Goal: Task Accomplishment & Management: Manage account settings

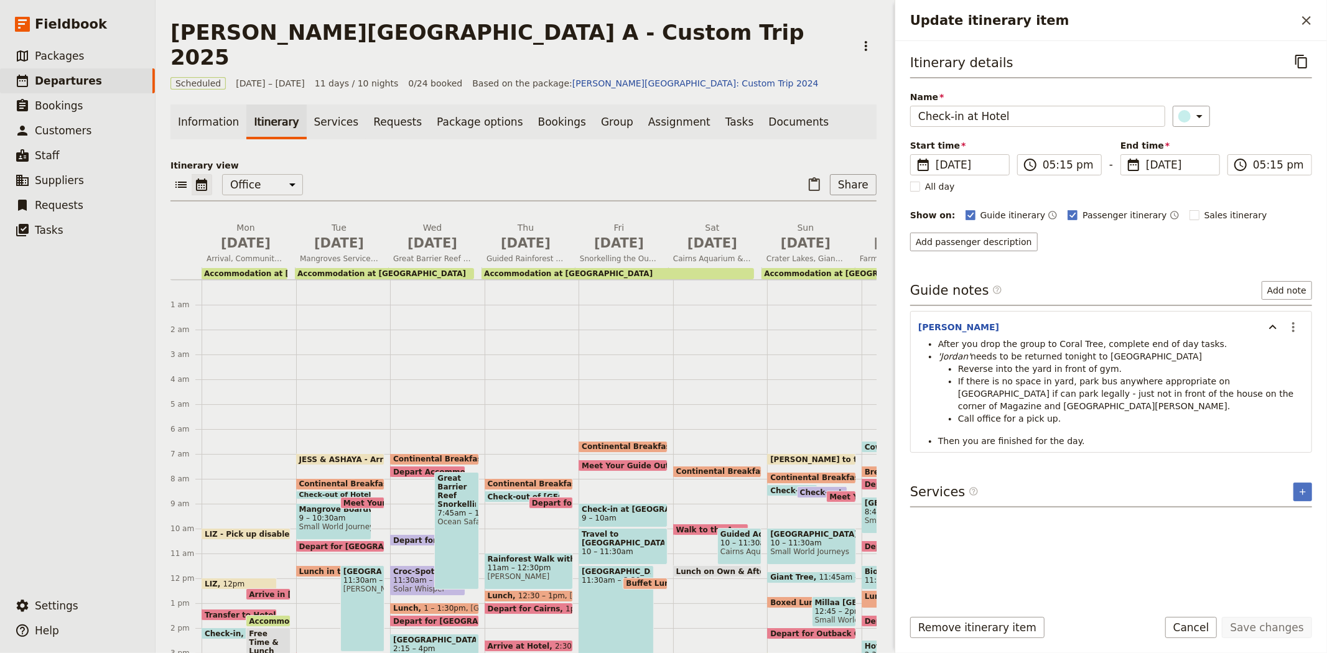
click at [737, 45] on main "[PERSON_NAME][GEOGRAPHIC_DATA] A - Custom Trip 2025 ​ Scheduled [DATE] – [DATE]…" at bounding box center [524, 339] width 736 height 678
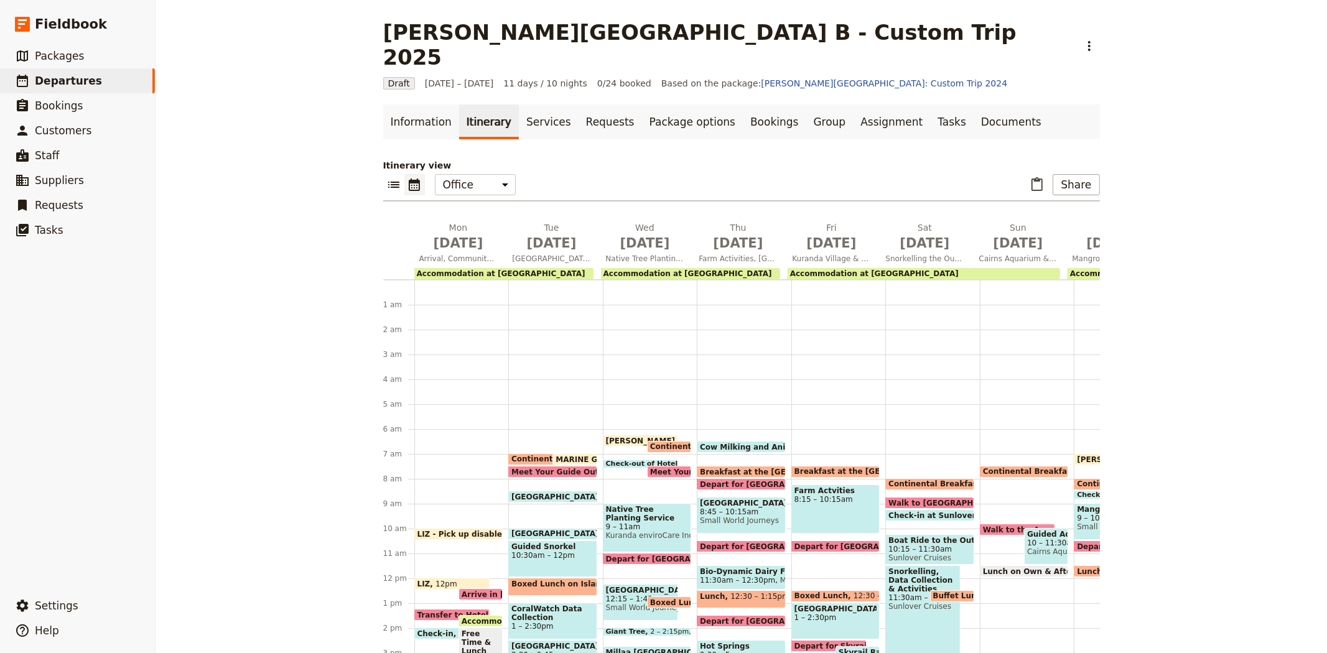
scroll to position [143, 0]
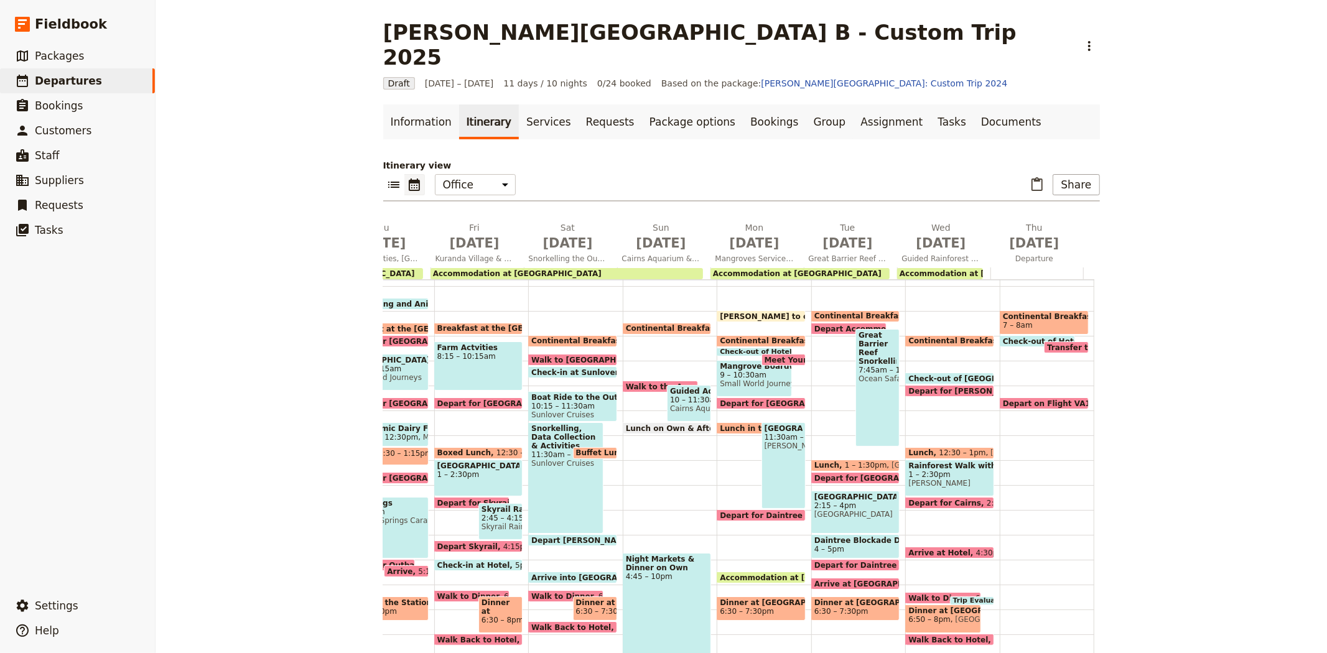
click at [844, 493] on span "[GEOGRAPHIC_DATA]" at bounding box center [856, 497] width 83 height 9
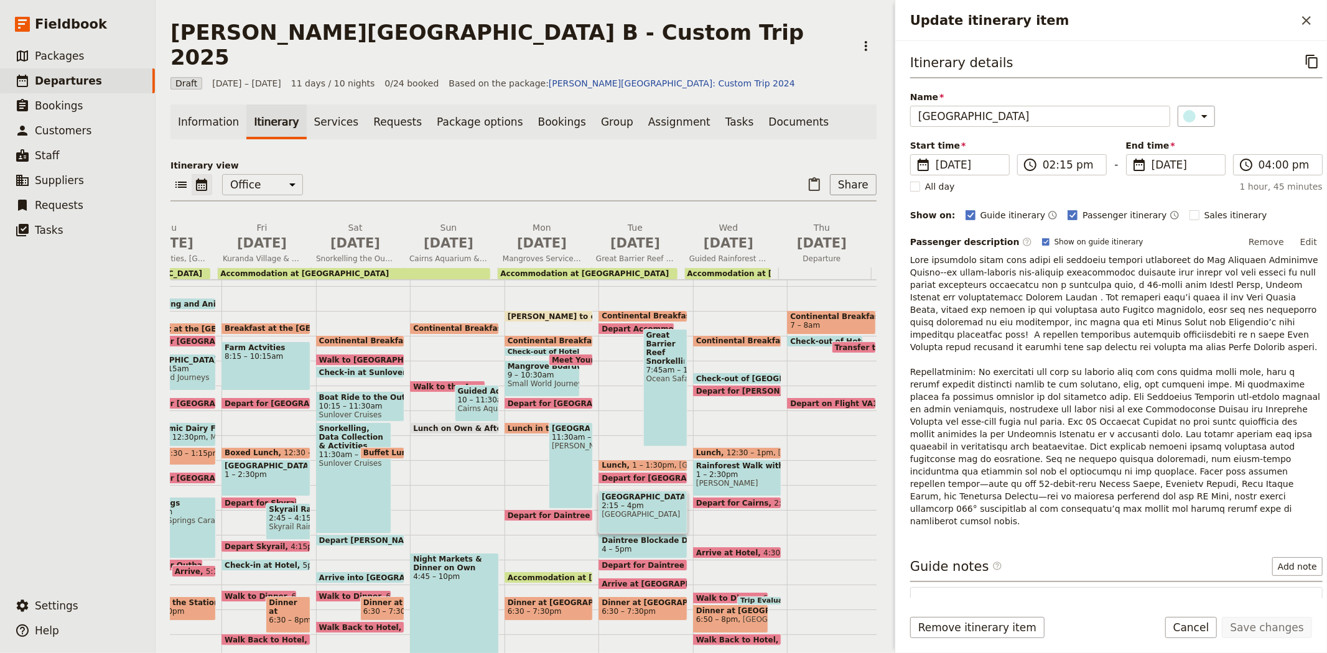
click at [625, 312] on span "Continental Breakfast at Hotel" at bounding box center [669, 316] width 134 height 9
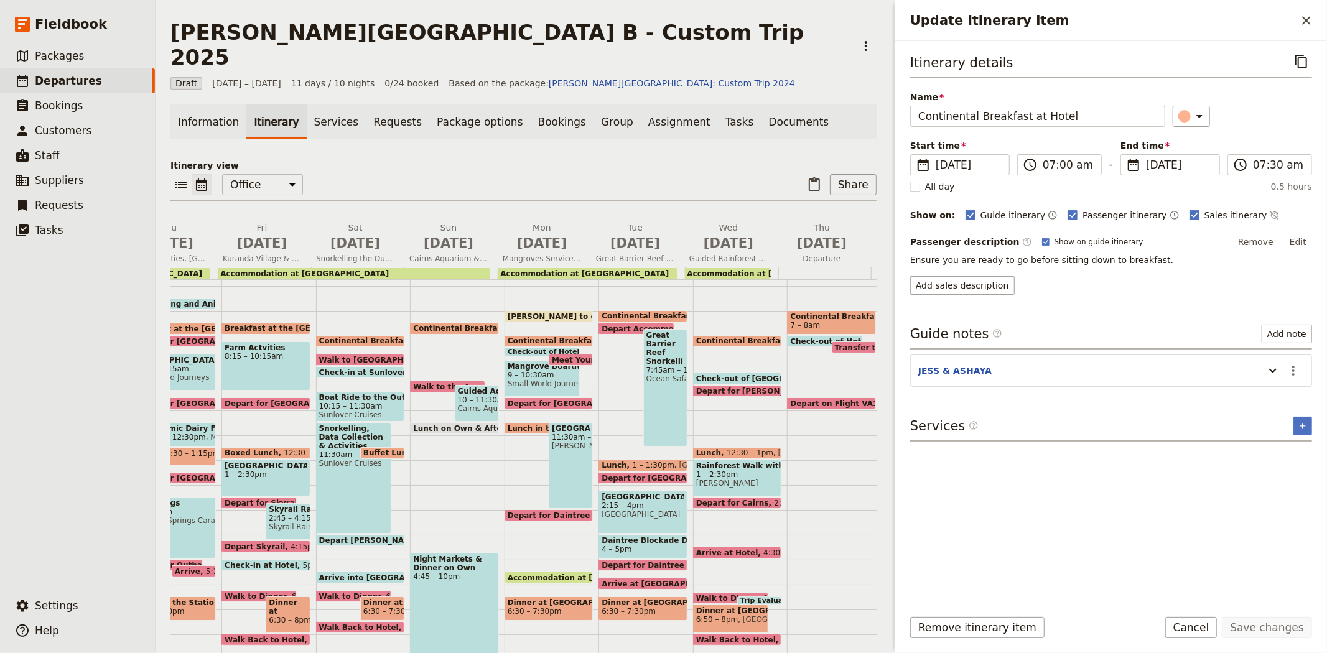
click at [1259, 371] on div "Update itinerary item" at bounding box center [1270, 370] width 25 height 21
click at [1274, 368] on icon "Update itinerary item" at bounding box center [1273, 370] width 15 height 15
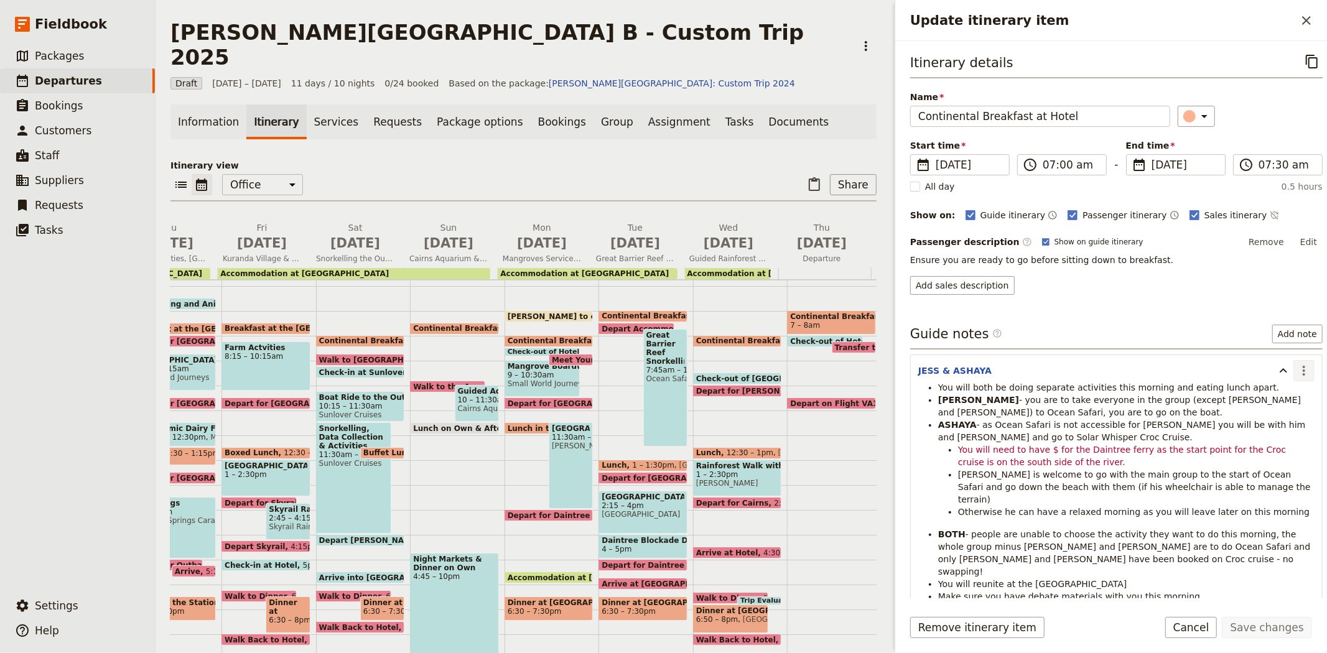
click at [1303, 371] on icon "Actions" at bounding box center [1304, 371] width 2 height 10
click at [1276, 395] on span "Edit note" at bounding box center [1258, 398] width 39 height 12
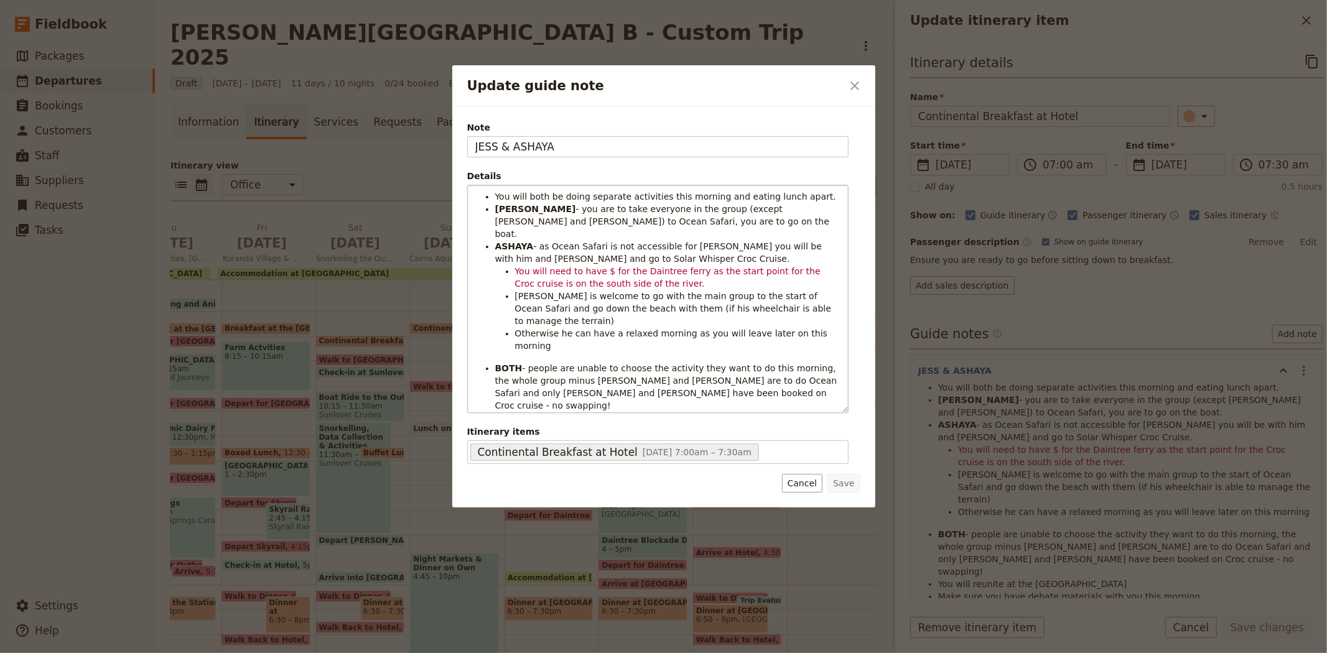
drag, startPoint x: 841, startPoint y: 283, endPoint x: 826, endPoint y: 412, distance: 129.6
click at [826, 412] on div "You will both be doing separate activities this morning and eating lunch apart.…" at bounding box center [658, 298] width 380 height 227
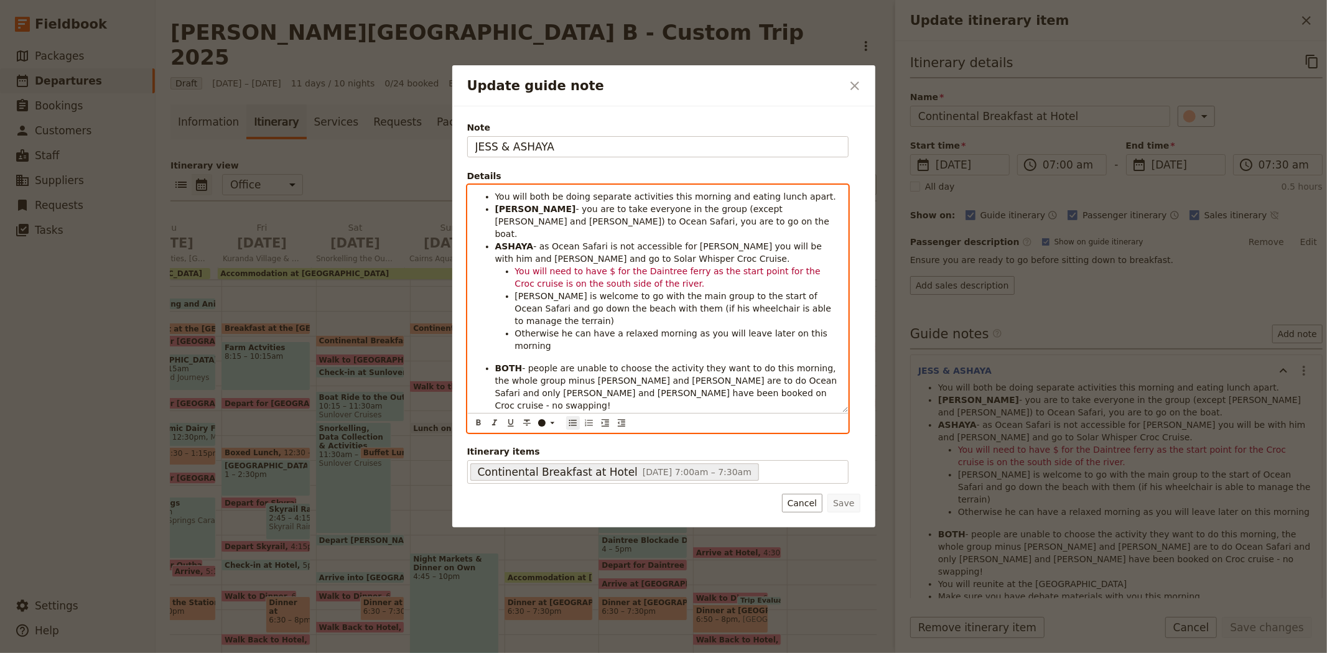
drag, startPoint x: 688, startPoint y: 368, endPoint x: 488, endPoint y: 169, distance: 282.0
click at [488, 169] on div "Note JESS & ASHAYA Details You will both be doing separate activities this morn…" at bounding box center [657, 302] width 381 height 363
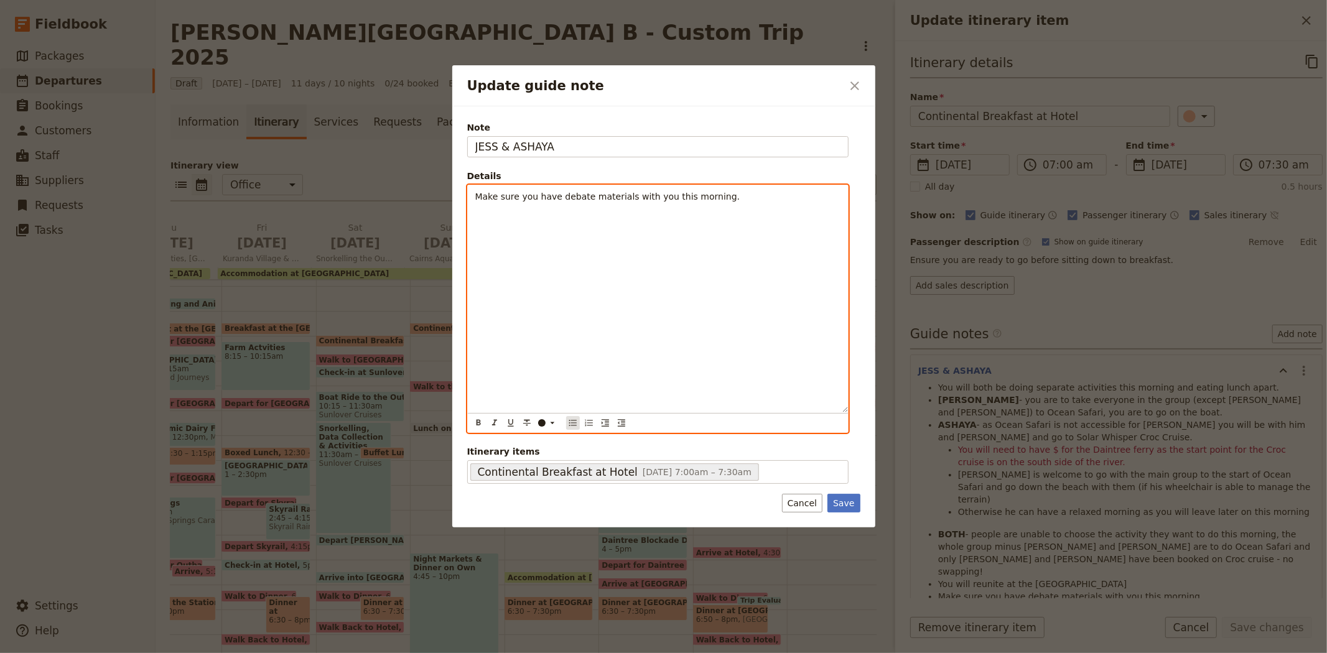
click at [575, 424] on icon "Bulleted list" at bounding box center [573, 423] width 10 height 10
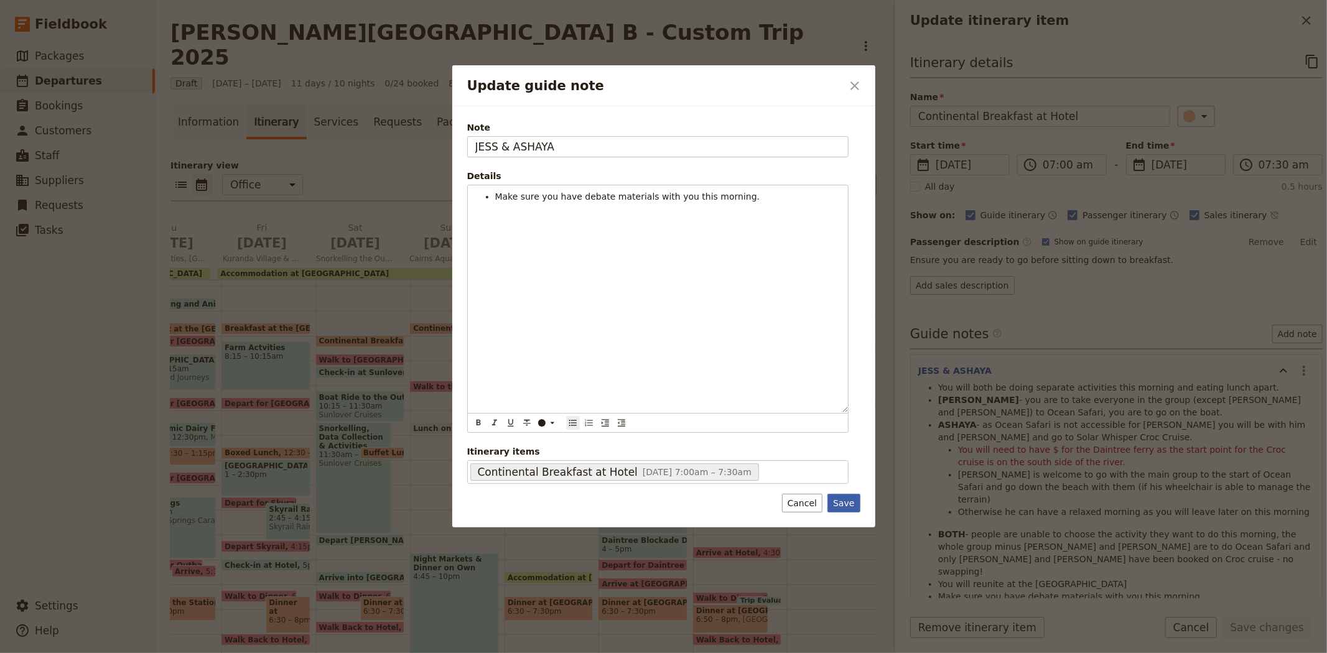
click at [837, 505] on button "Save" at bounding box center [844, 503] width 32 height 19
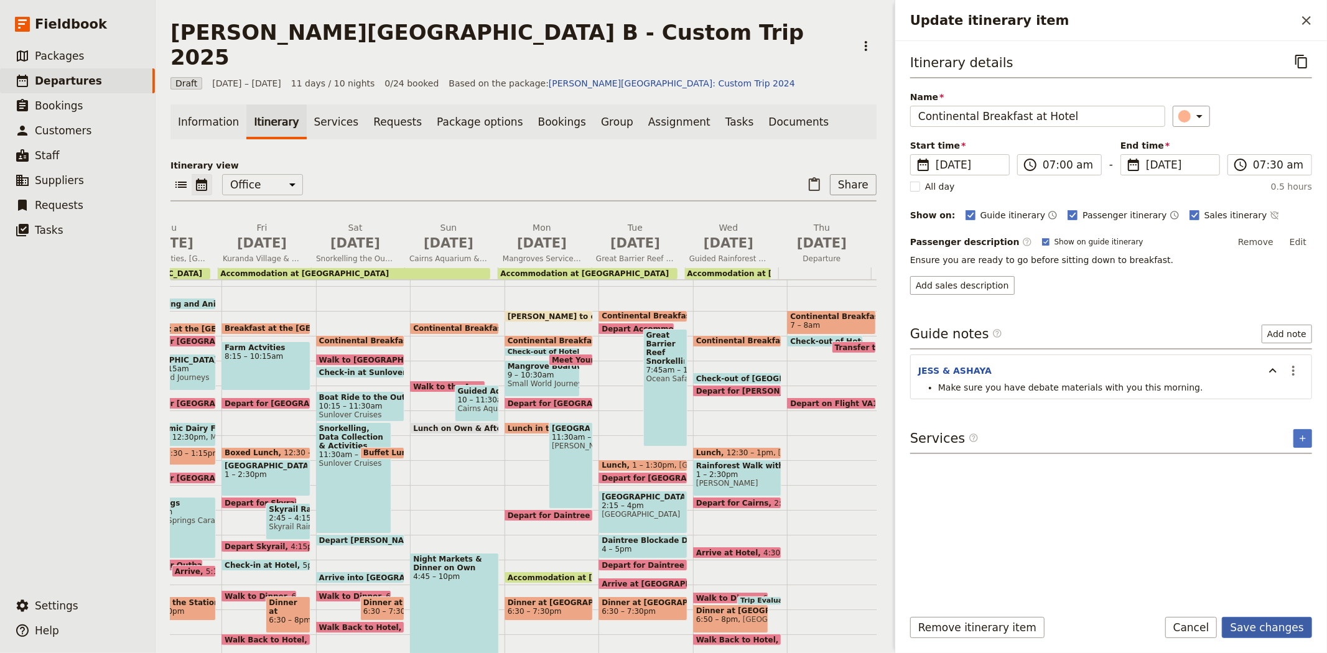
click at [1264, 619] on button "Save changes" at bounding box center [1267, 627] width 90 height 21
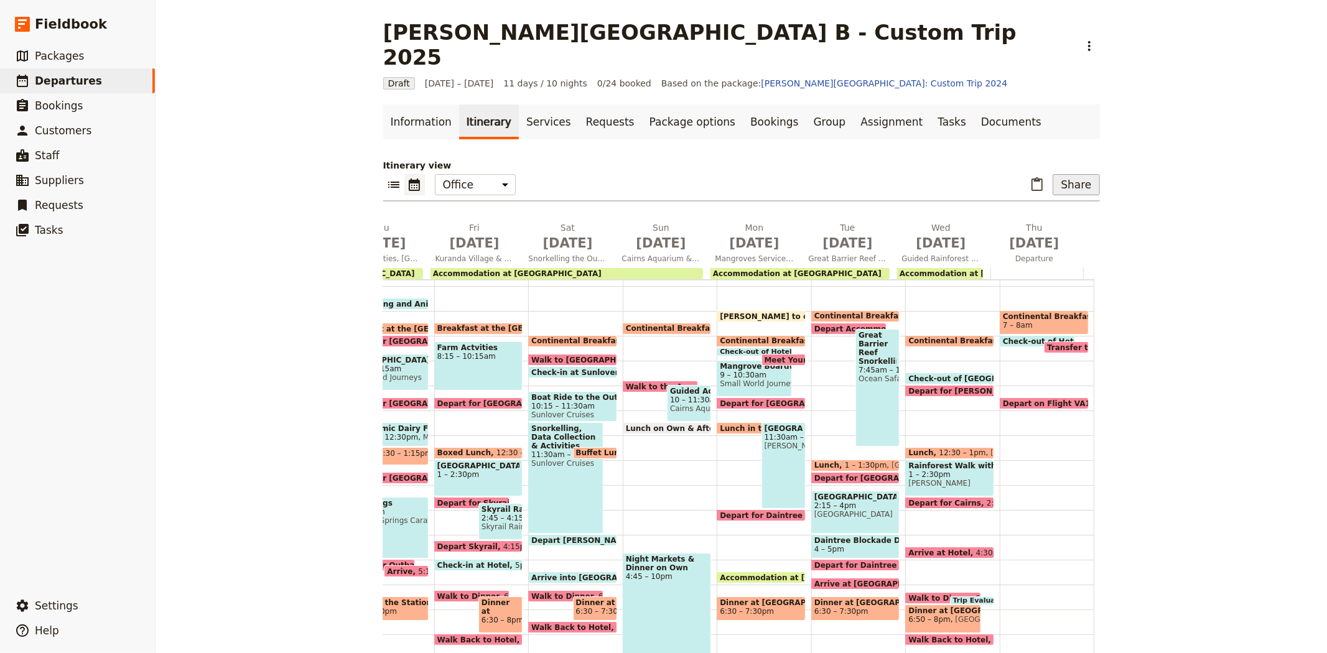
click at [1062, 174] on button "Share" at bounding box center [1076, 184] width 47 height 21
click at [1065, 207] on span "Passenger itinerary" at bounding box center [1044, 205] width 84 height 12
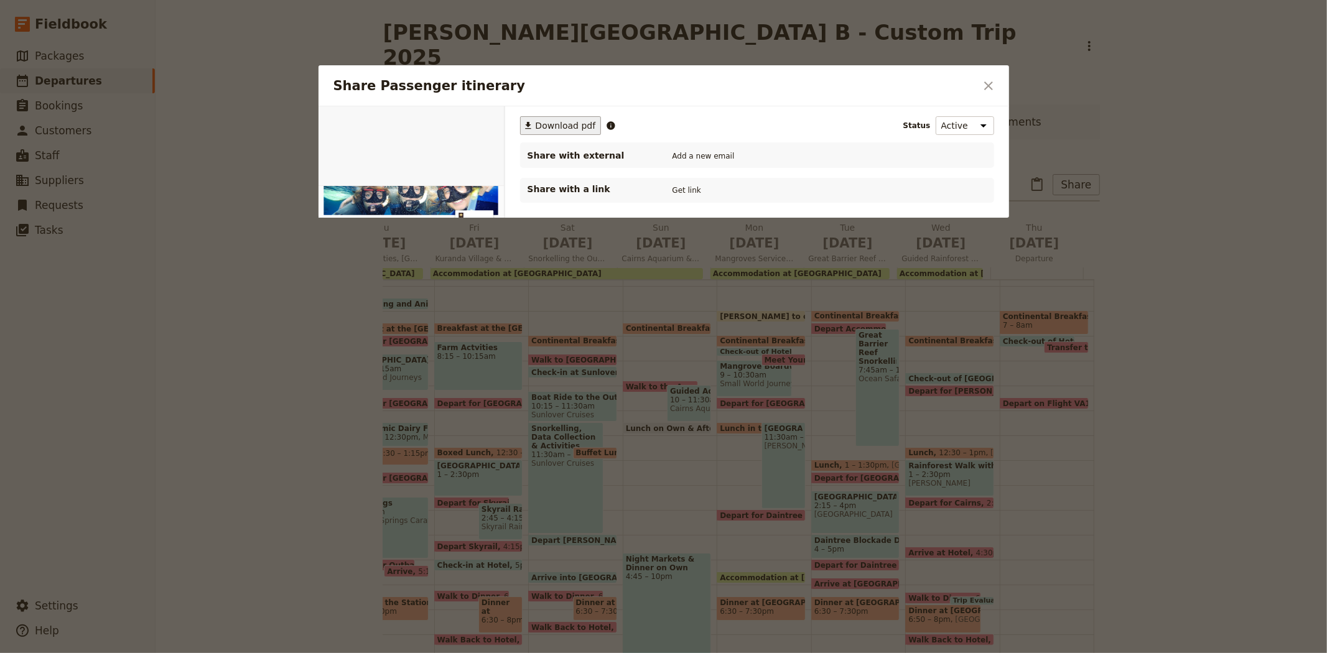
scroll to position [0, 0]
click at [460, 119] on button "PDF" at bounding box center [461, 120] width 27 height 19
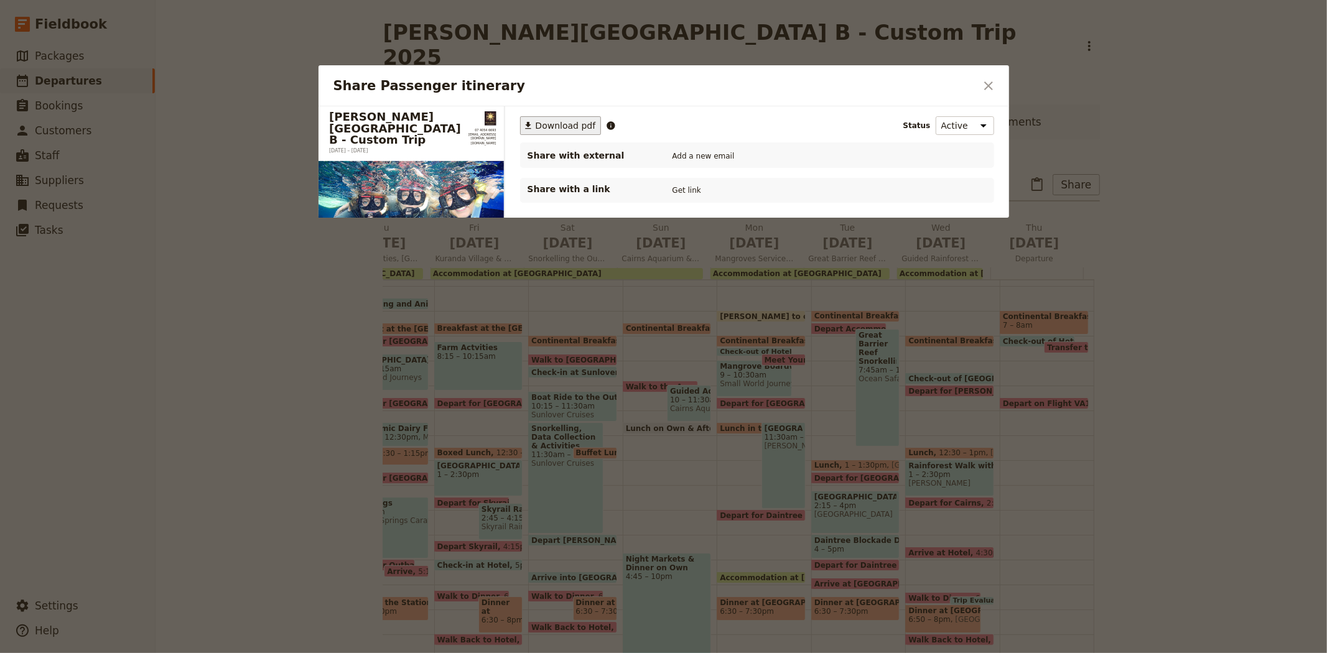
click at [552, 120] on span "Download pdf" at bounding box center [566, 125] width 60 height 12
click at [992, 87] on icon "Close dialog" at bounding box center [988, 85] width 15 height 15
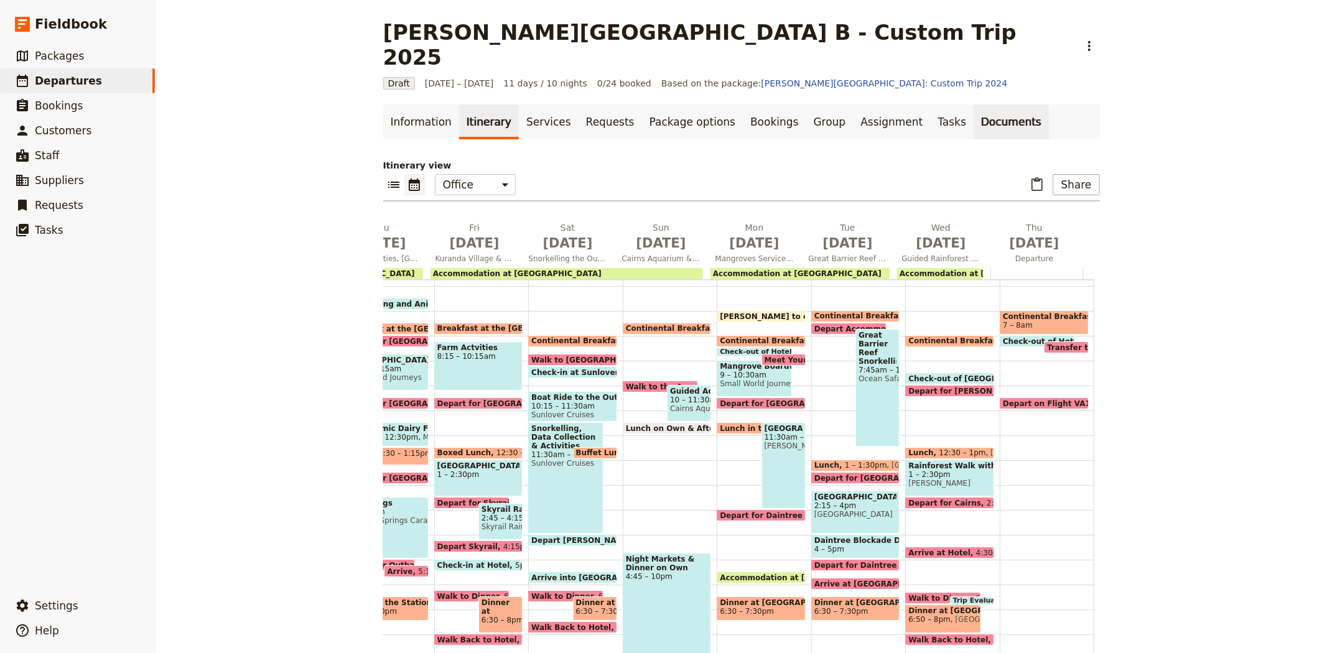
click at [974, 105] on link "Documents" at bounding box center [1011, 122] width 75 height 35
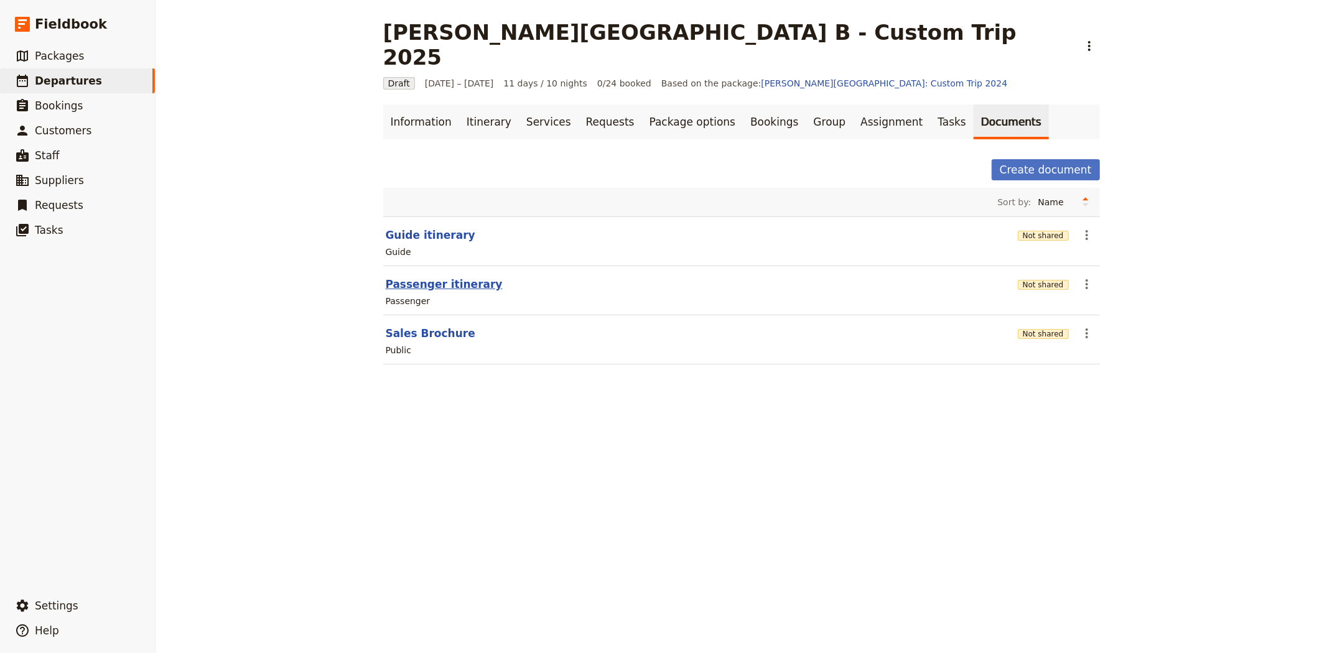
click at [434, 277] on button "Passenger itinerary" at bounding box center [444, 284] width 117 height 15
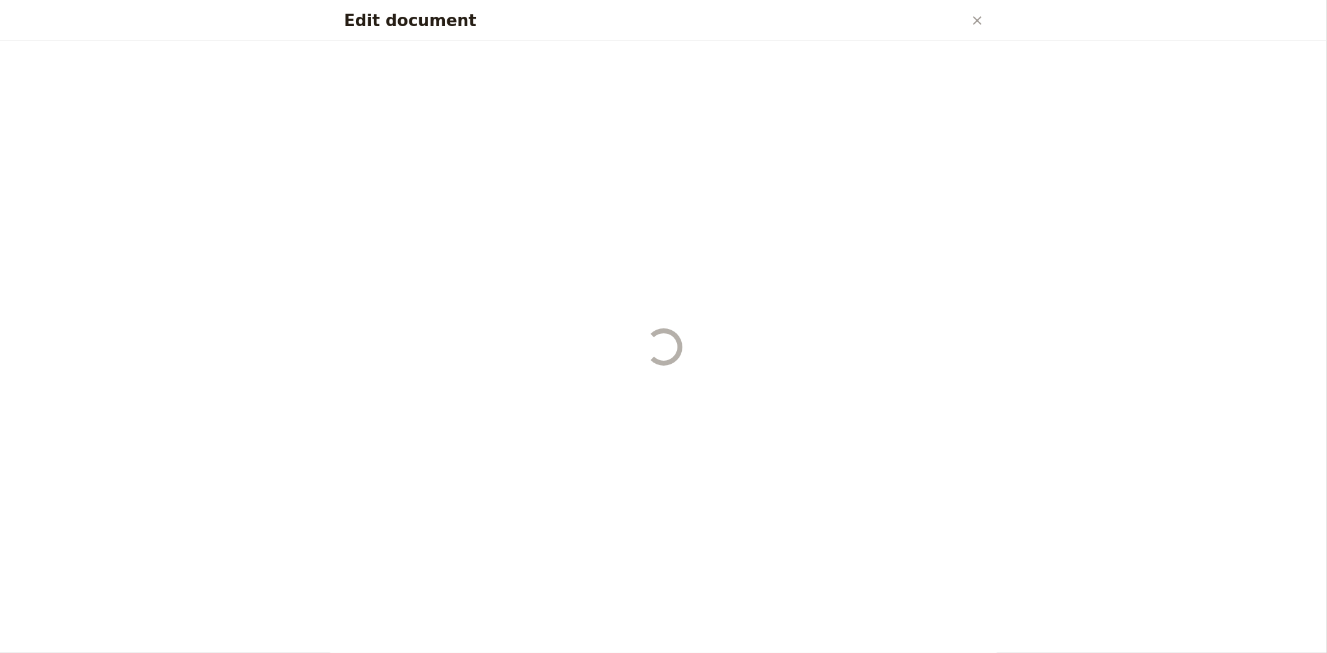
select select "PASSENGER"
select select "RUN_SHEET"
select select "DEFAULT"
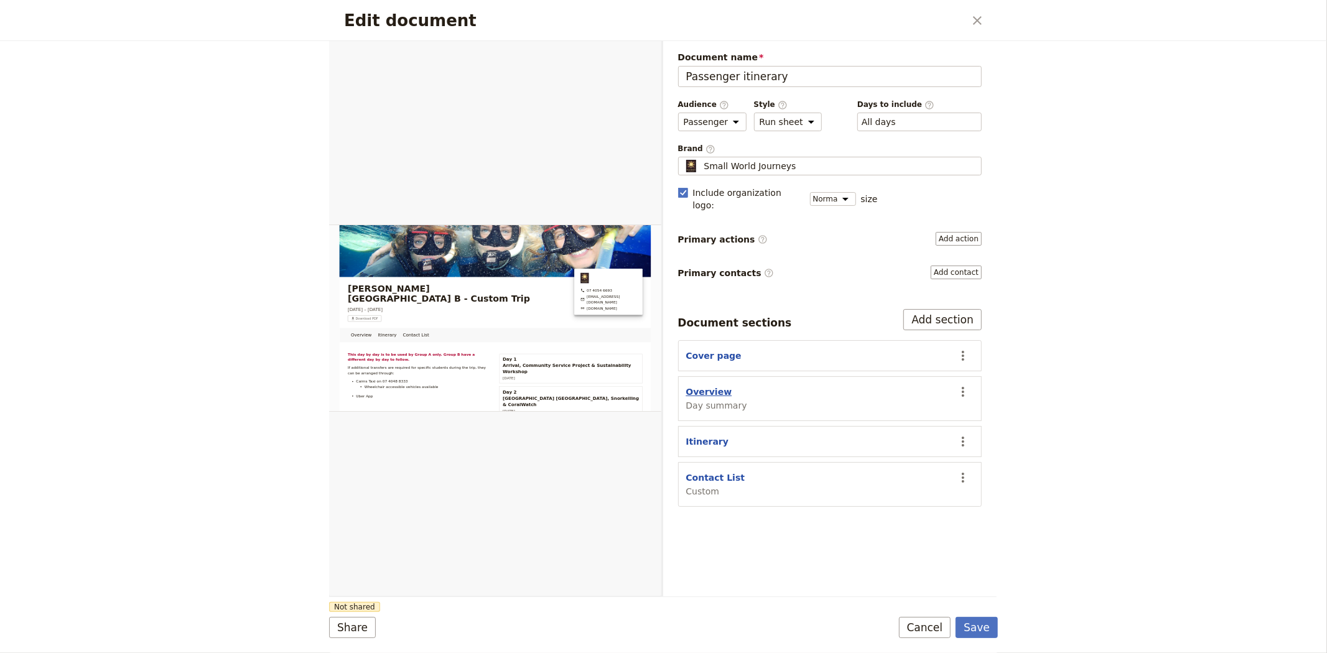
click at [711, 386] on button "Overview" at bounding box center [709, 392] width 46 height 12
select select "DAY_SUMMARY"
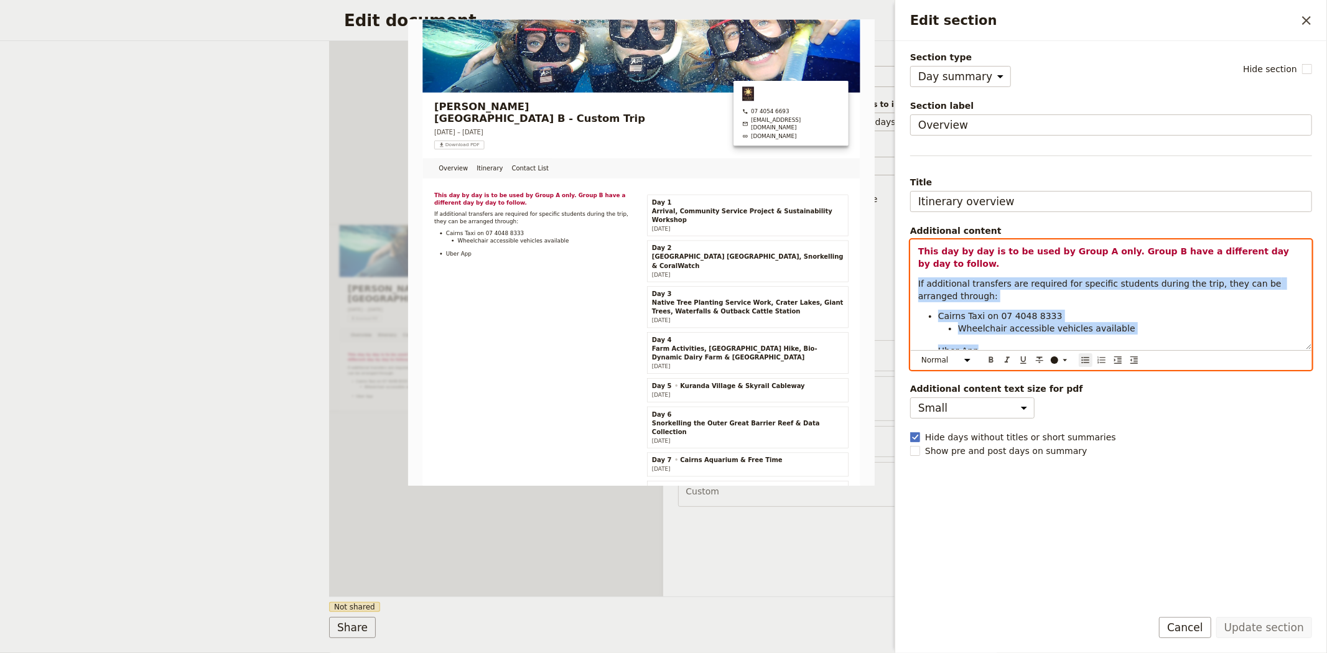
drag, startPoint x: 1005, startPoint y: 337, endPoint x: 900, endPoint y: 271, distance: 123.3
click at [900, 271] on div "Section type Cover page Day summary Itinerary Custom Hide section Section label…" at bounding box center [1111, 320] width 432 height 558
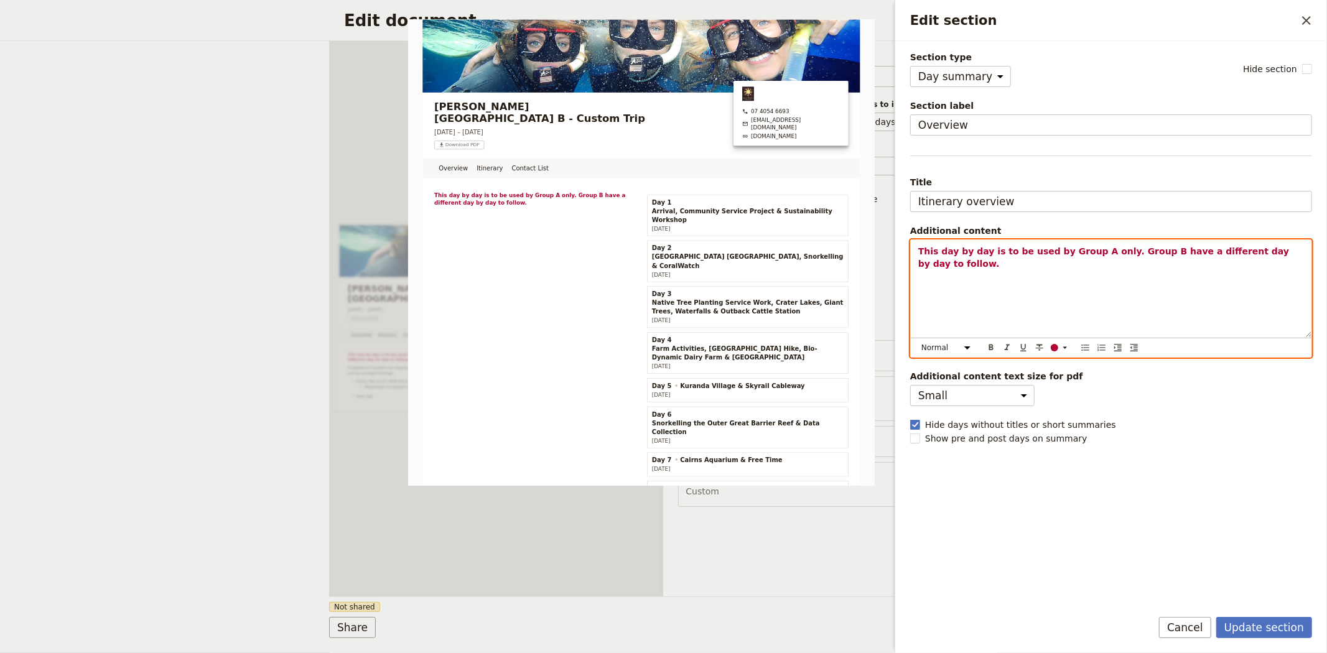
click at [1083, 251] on strong "This day by day is to be used by Group A only. Group B have a different day by …" at bounding box center [1105, 257] width 374 height 22
click at [1140, 250] on strong "This day by day is to be used by Group B only. Group B have a different day by …" at bounding box center [1105, 257] width 374 height 22
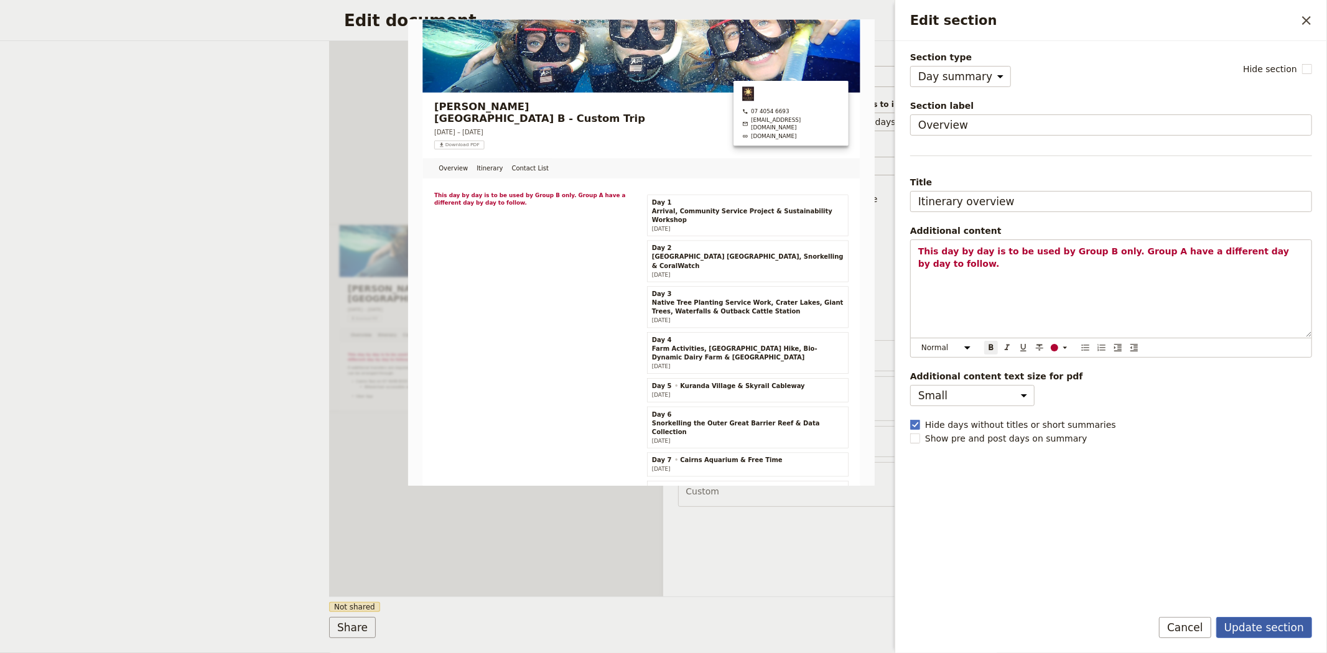
click at [1258, 621] on button "Update section" at bounding box center [1265, 627] width 96 height 21
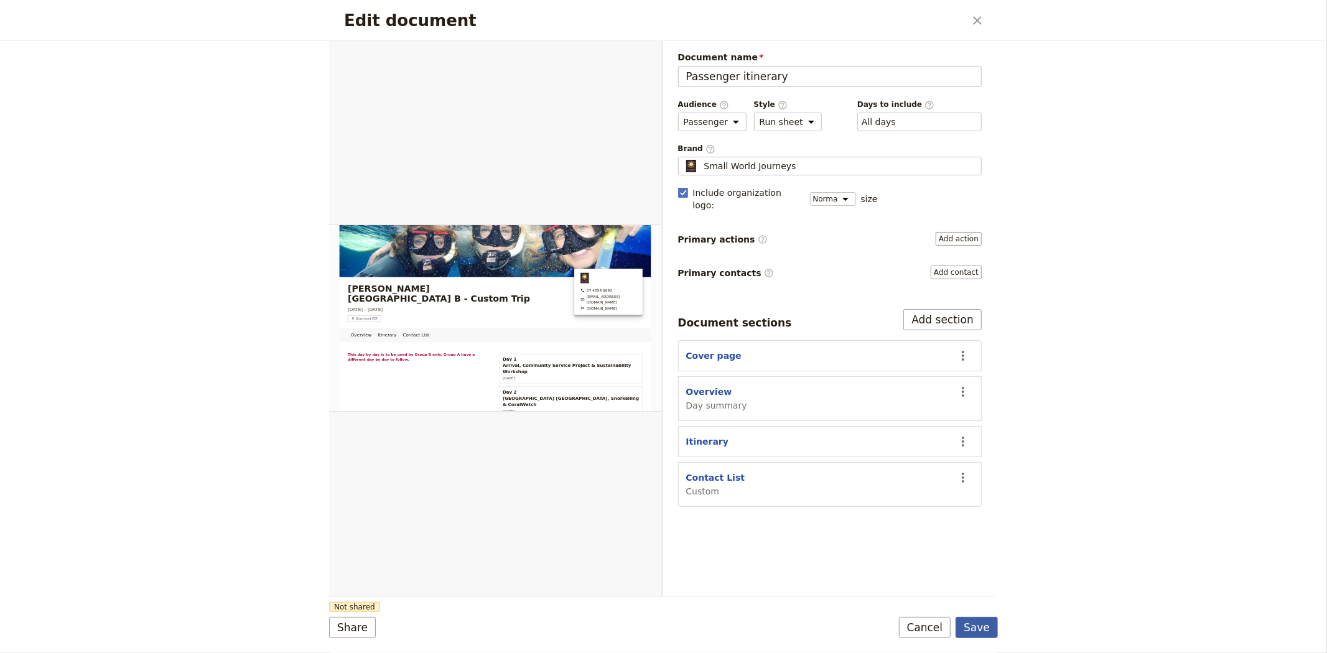
click at [979, 629] on button "Save" at bounding box center [977, 627] width 42 height 21
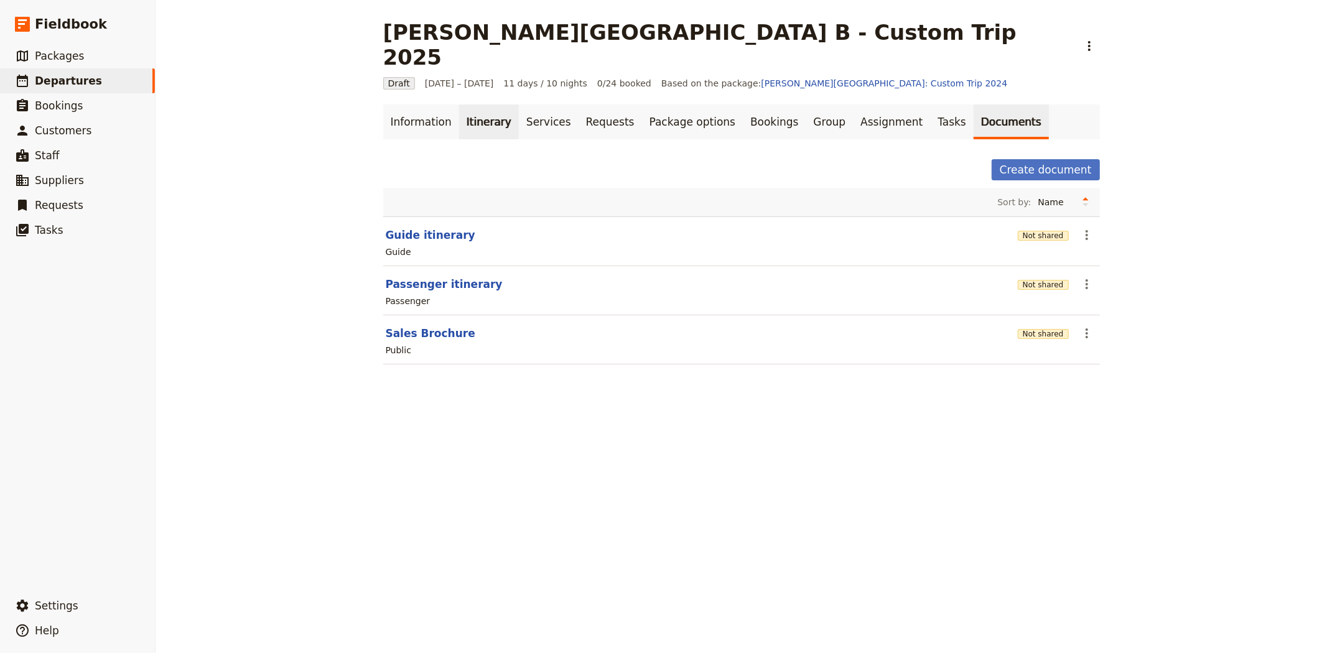
click at [488, 105] on link "Itinerary" at bounding box center [489, 122] width 60 height 35
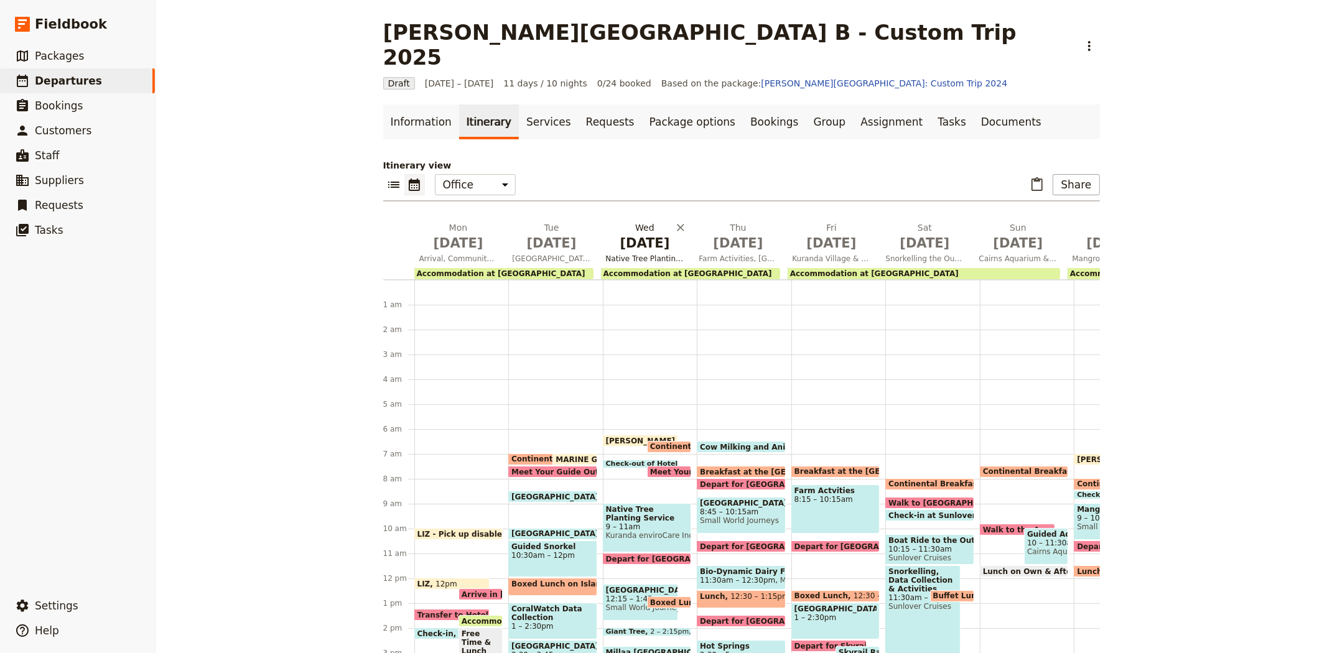
scroll to position [143, 0]
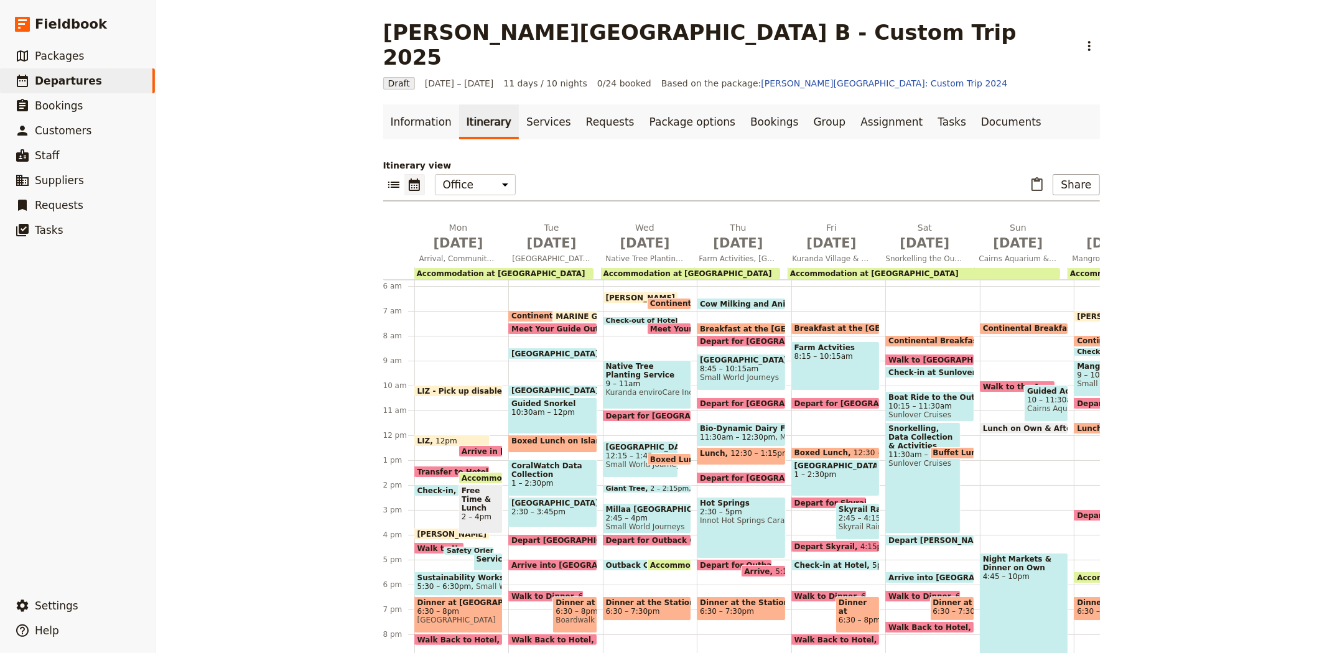
click at [624, 317] on span "Check-out of Hotel" at bounding box center [644, 320] width 77 height 7
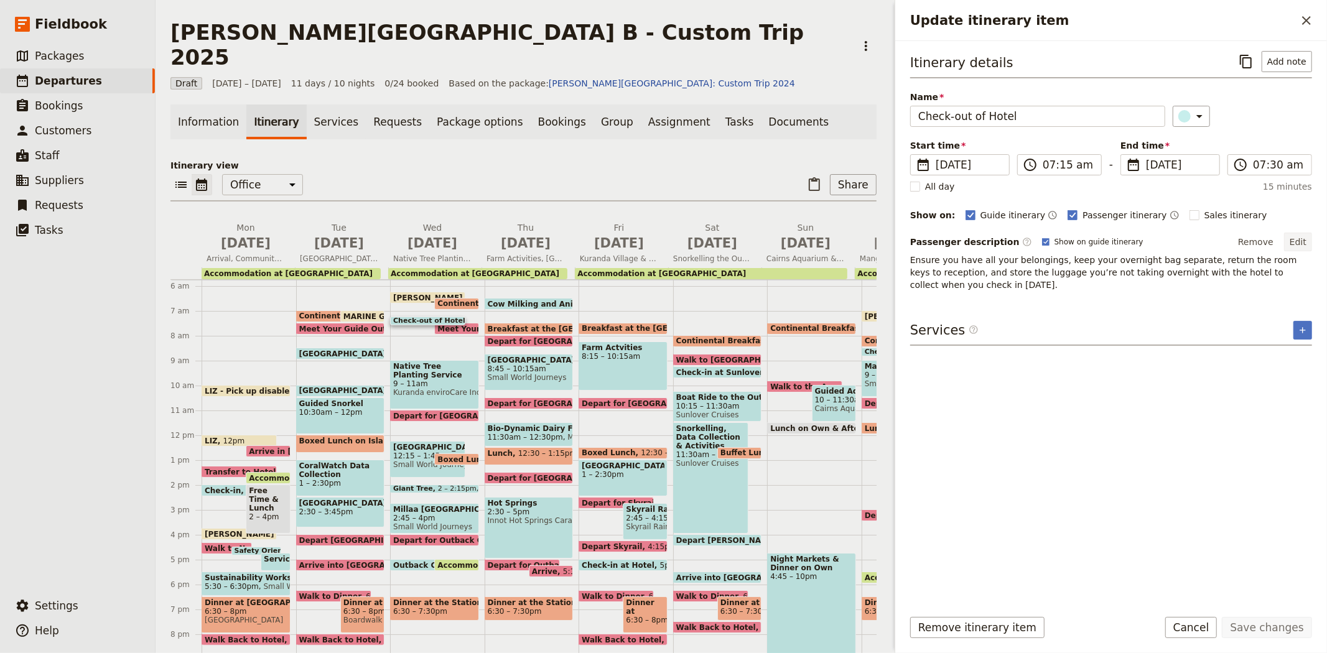
click at [1304, 245] on button "Edit" at bounding box center [1298, 242] width 28 height 19
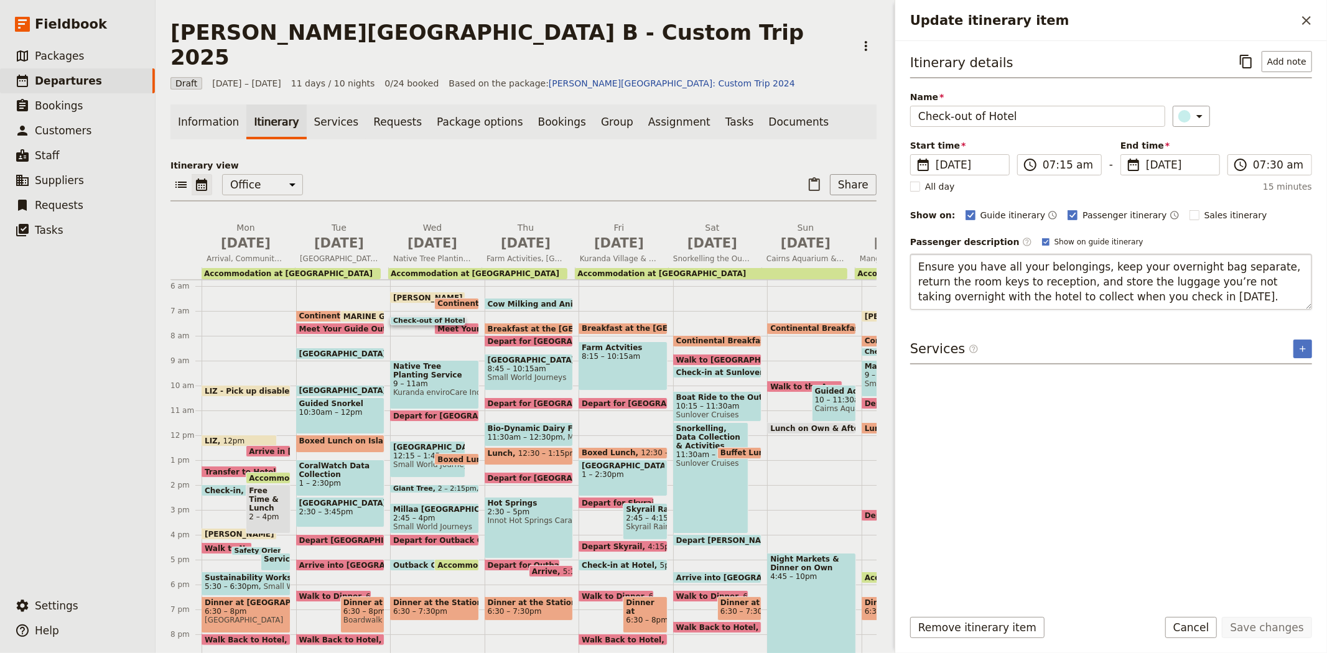
click at [1125, 292] on textarea "Ensure you have all your belongings, keep your overnight bag separate, return t…" at bounding box center [1111, 282] width 402 height 56
type textarea "Ensure you have all your belongings, keep your overnight bag separate, return t…"
click at [1246, 627] on button "Save changes" at bounding box center [1267, 627] width 90 height 21
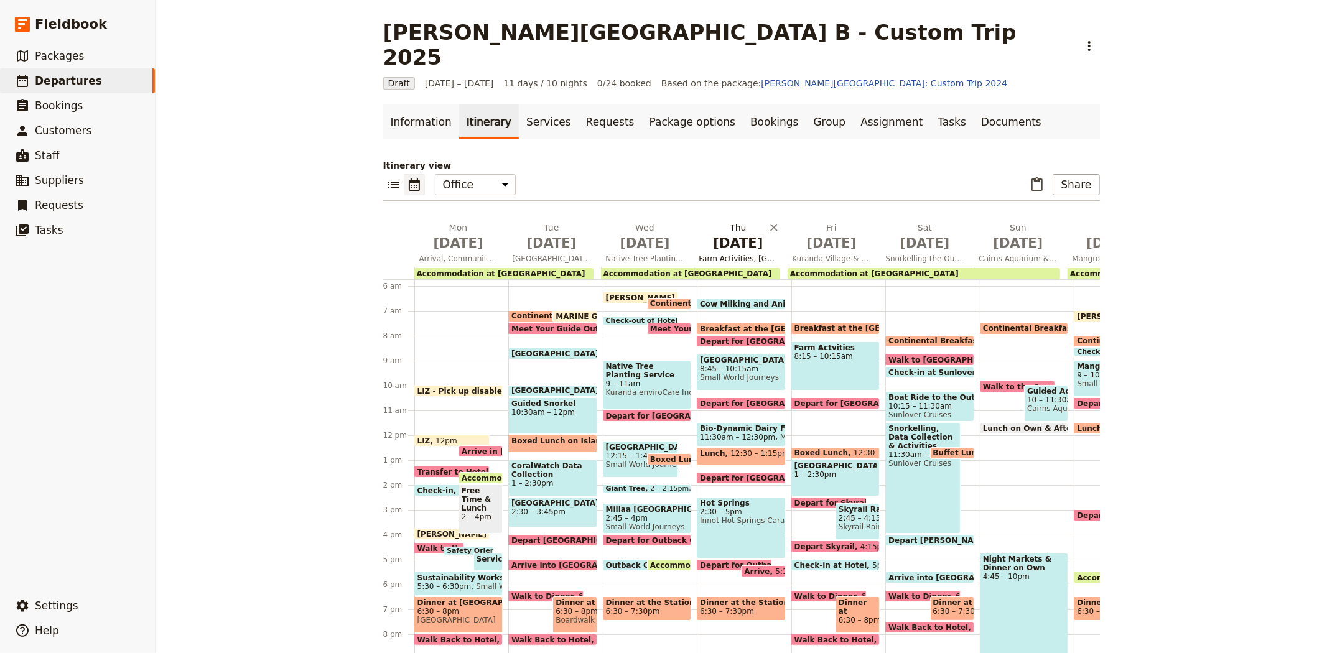
click at [533, 234] on span "[DATE]" at bounding box center [552, 243] width 78 height 19
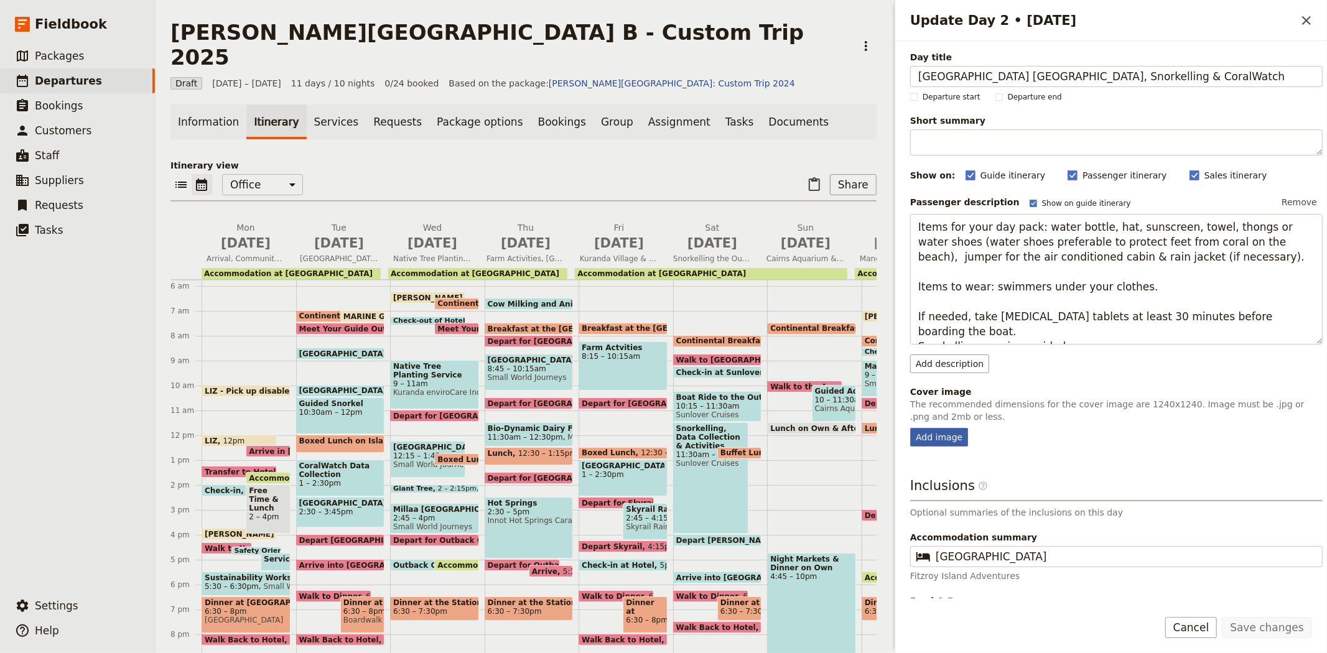
click at [941, 436] on div "Add image" at bounding box center [939, 437] width 58 height 19
click at [910, 428] on input "Add image" at bounding box center [910, 428] width 1 height 1
type input "C:\fakepath\Students diving (10).jpg"
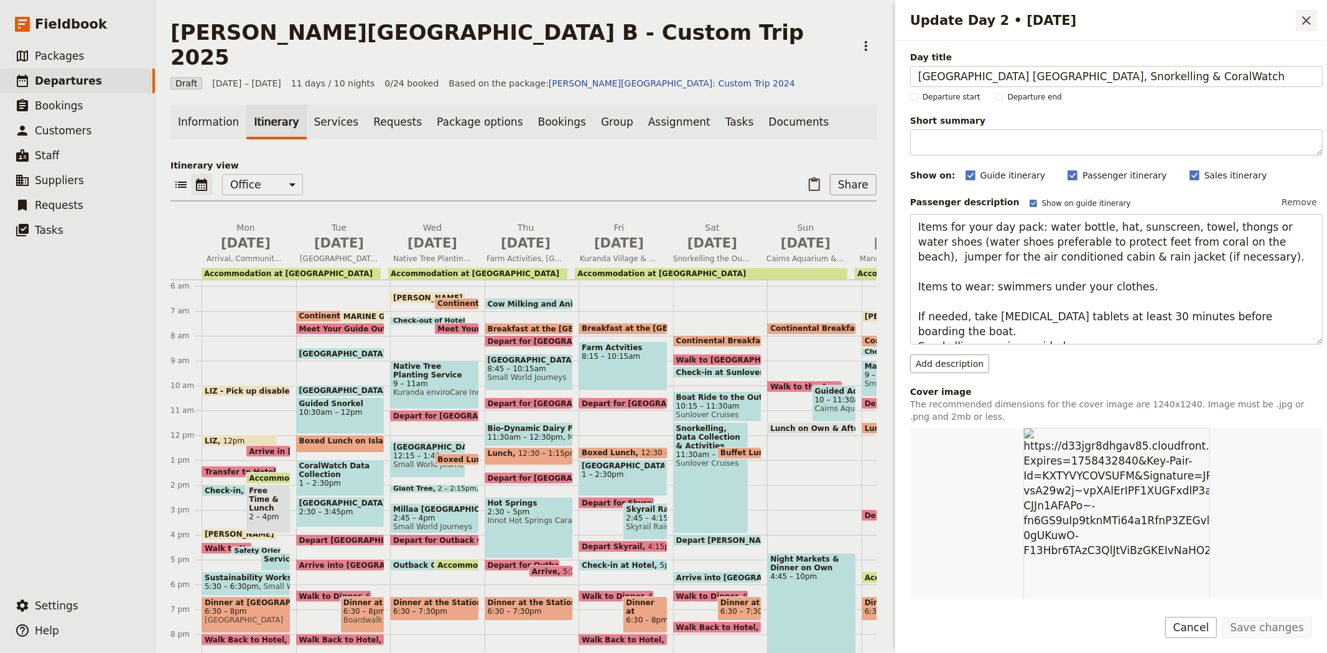
click at [1309, 17] on icon "Close drawer" at bounding box center [1306, 20] width 9 height 9
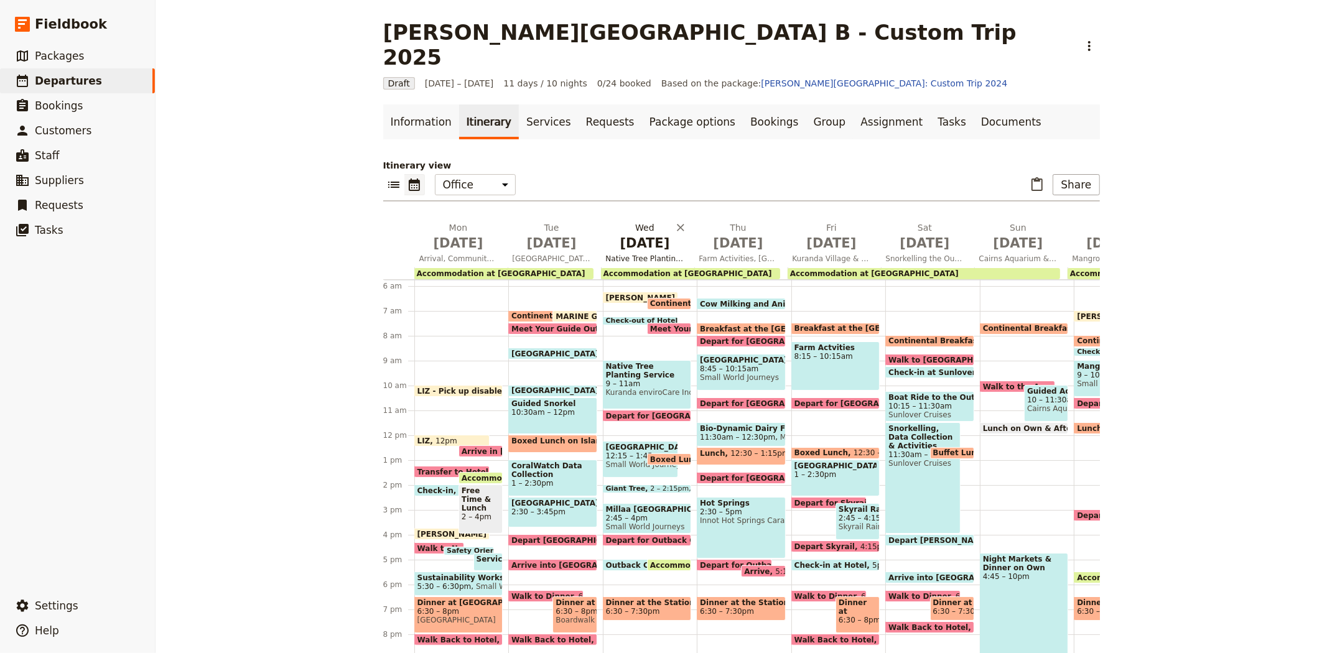
click at [640, 234] on span "[DATE]" at bounding box center [645, 243] width 78 height 19
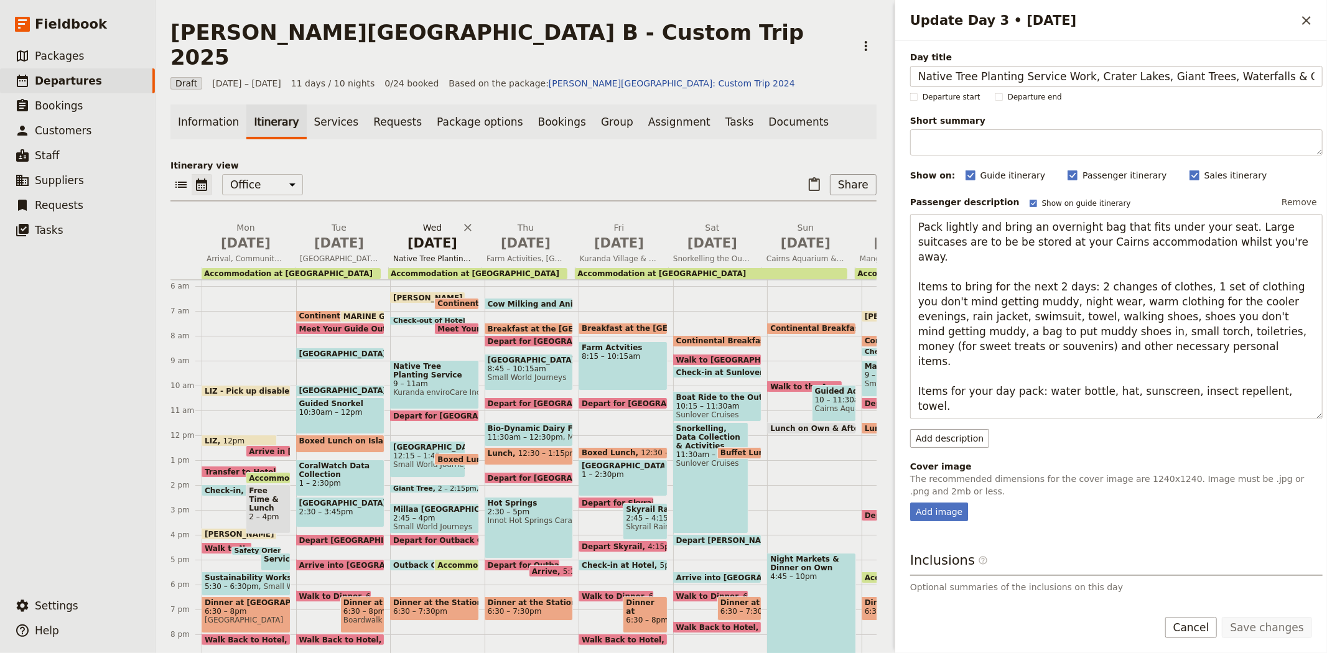
scroll to position [0, 59]
click at [925, 511] on div "Add image" at bounding box center [939, 512] width 58 height 19
click at [910, 503] on input "Add image" at bounding box center [910, 502] width 1 height 1
type input "C:\fakepath\Tree Plant FBook.JPG"
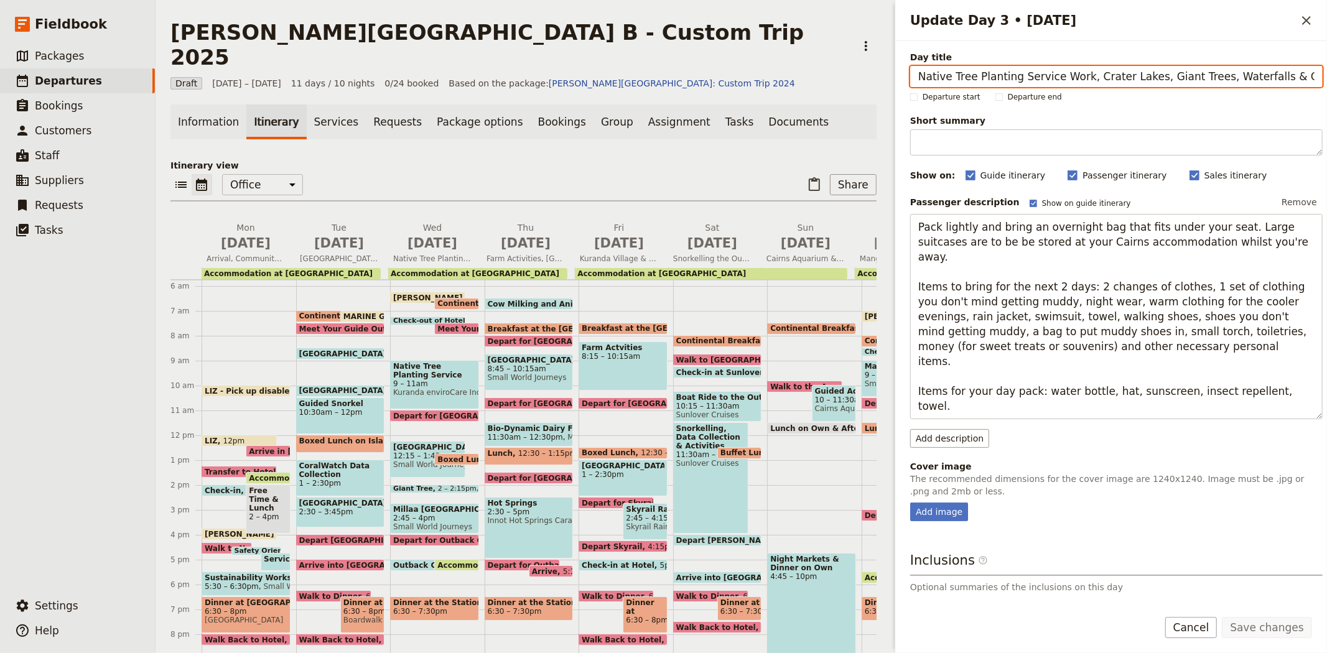
scroll to position [0, 59]
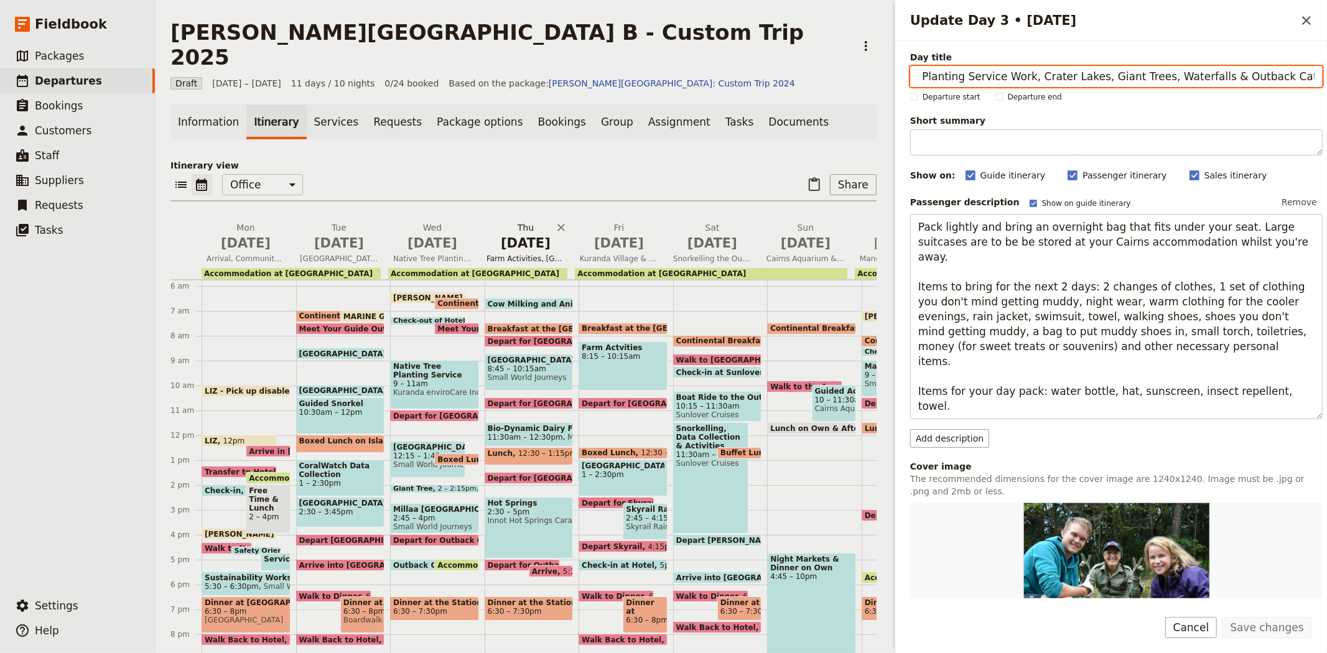
click at [520, 234] on span "[DATE]" at bounding box center [526, 243] width 78 height 19
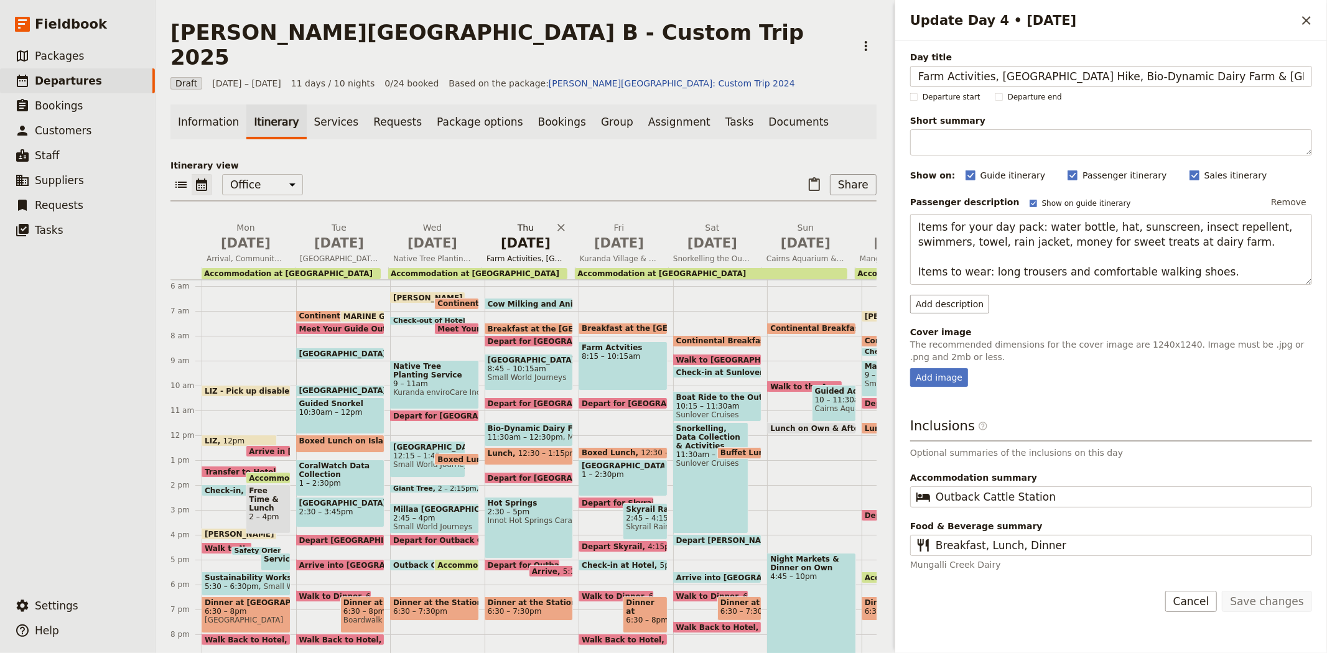
scroll to position [0, 0]
drag, startPoint x: 991, startPoint y: 75, endPoint x: 859, endPoint y: 75, distance: 132.5
click at [859, 75] on div "Albert Park College B - Custom Trip 2025 ​ Draft 8 – 18 Sep 2025 11 days / 10 n…" at bounding box center [742, 326] width 1172 height 653
type input "National Park Hike, Bio-Dynamic Dairy Farm & Hot Springs"
click at [1269, 610] on button "Save changes" at bounding box center [1267, 601] width 90 height 21
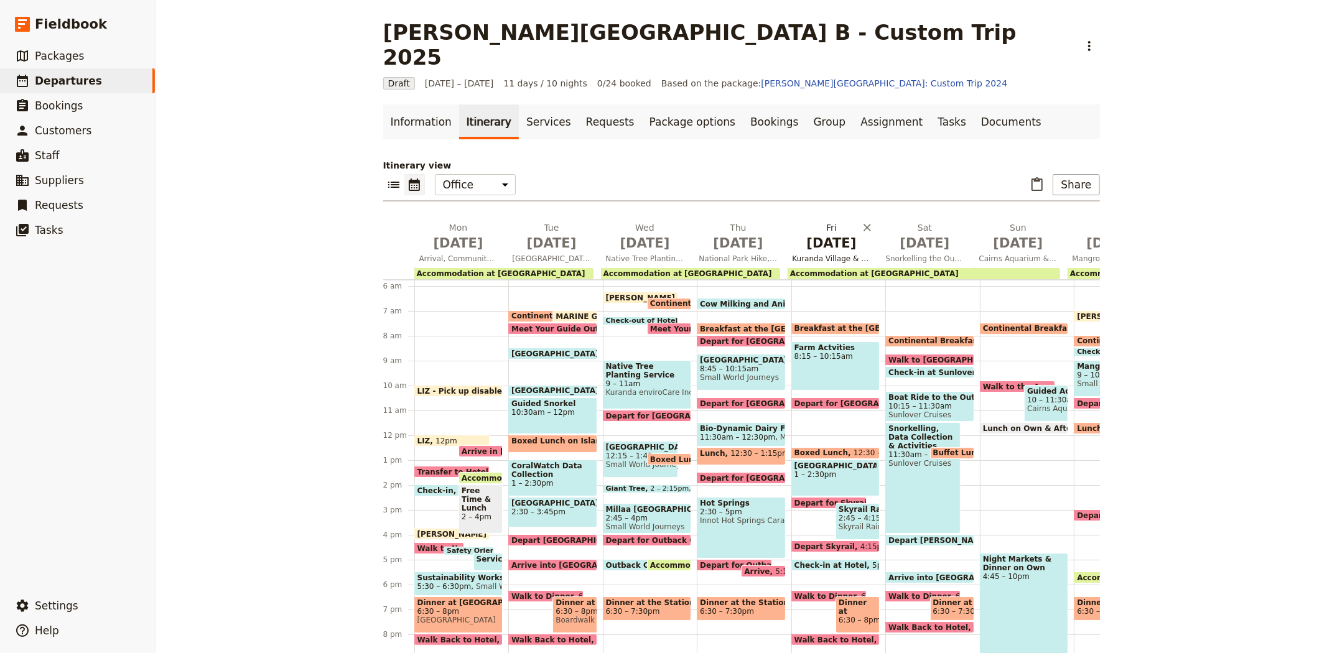
click at [824, 234] on span "[DATE]" at bounding box center [832, 243] width 78 height 19
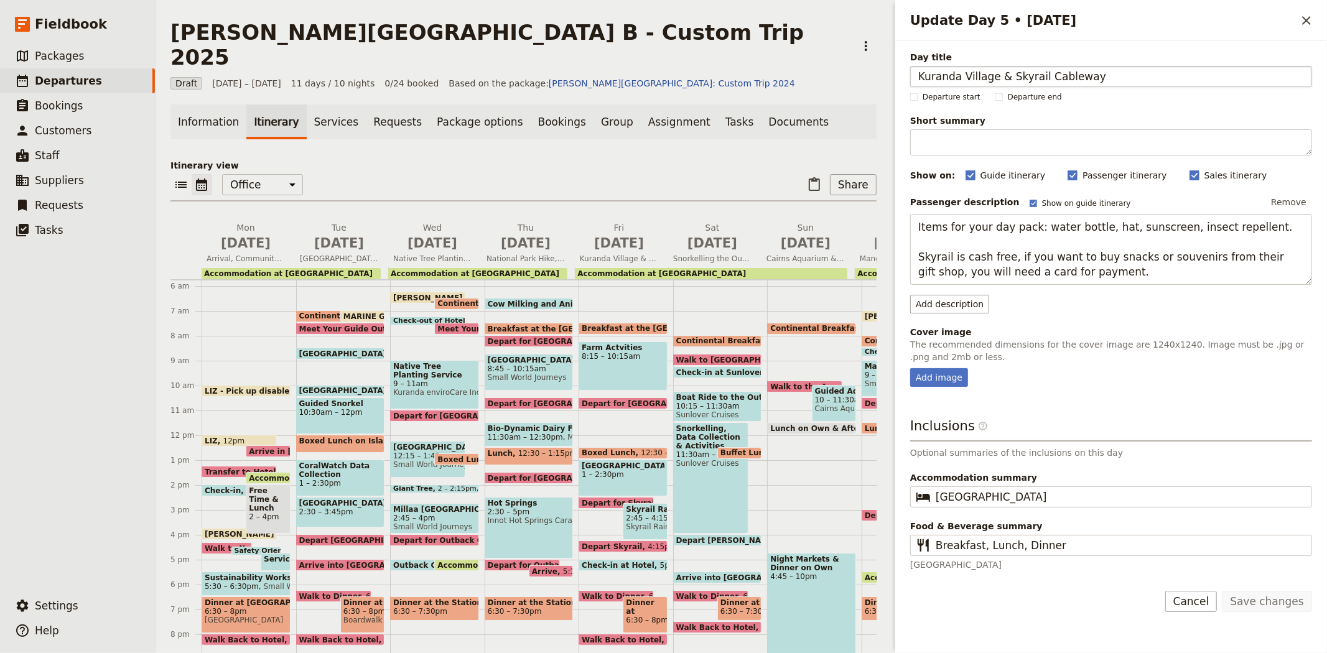
click at [915, 70] on input "Kuranda Village & Skyrail Cableway" at bounding box center [1111, 76] width 402 height 21
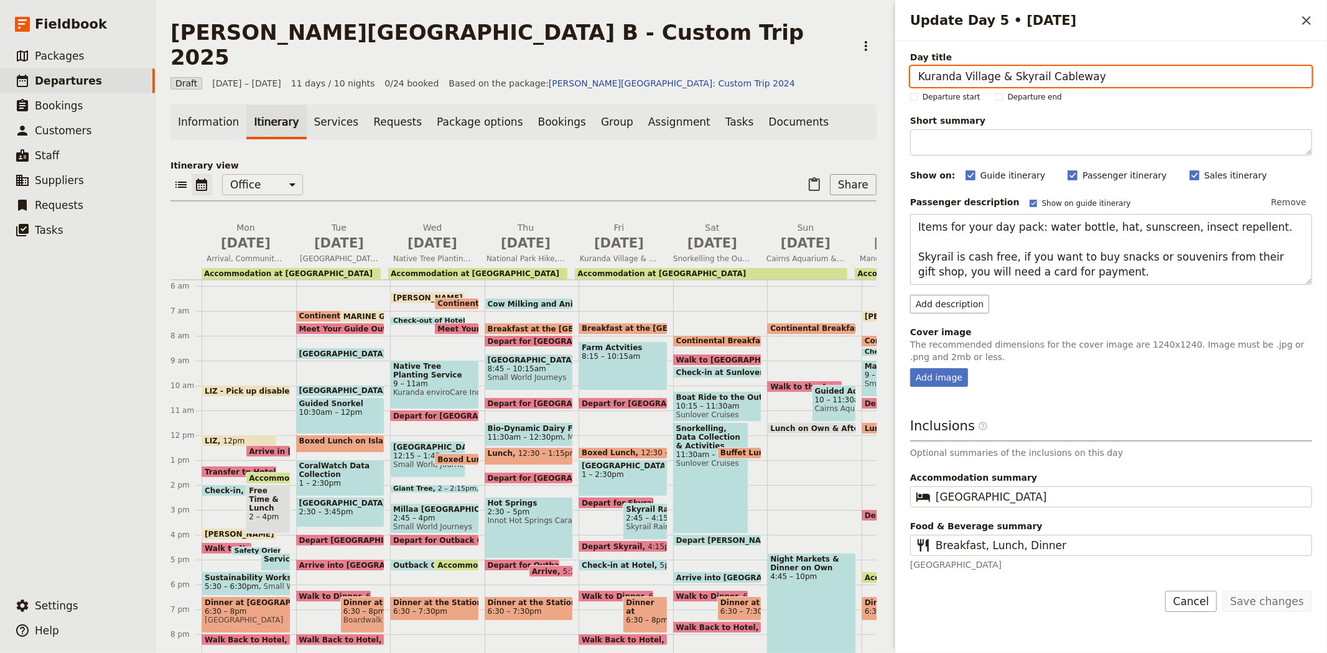
click at [916, 75] on input "Kuranda Village & Skyrail Cableway" at bounding box center [1111, 76] width 402 height 21
paste input "Farm Activities,"
type input "Farm Activities, Kuranda Village & Skyrail Cableway"
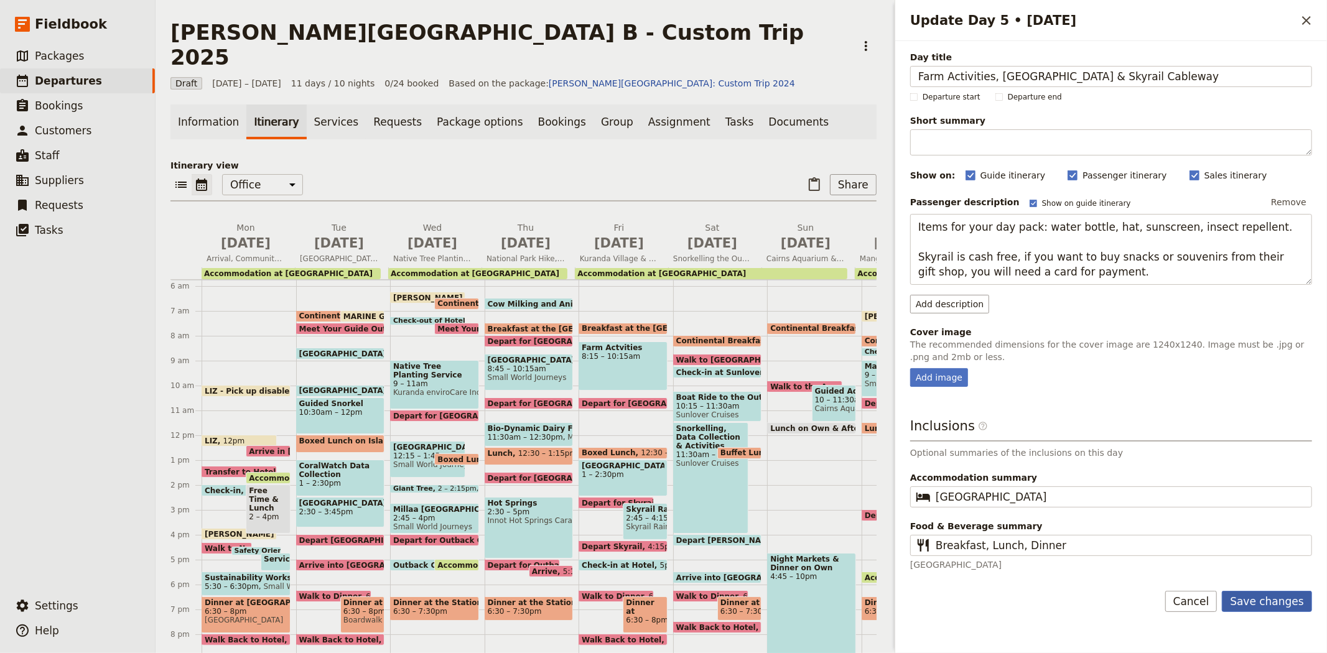
click at [1265, 607] on button "Save changes" at bounding box center [1267, 601] width 90 height 21
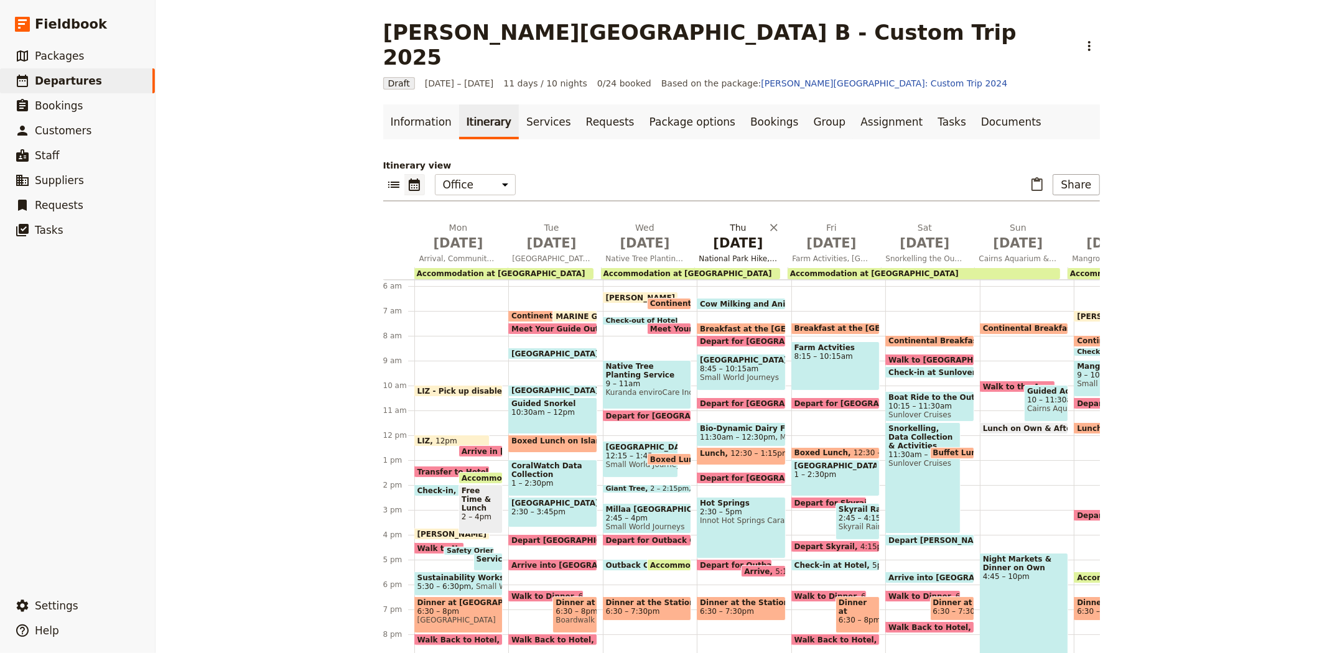
click at [717, 227] on button "Thu Sep 11 National Park Hike, Bio-Dynamic Dairy Farm & Hot Springs" at bounding box center [740, 245] width 93 height 46
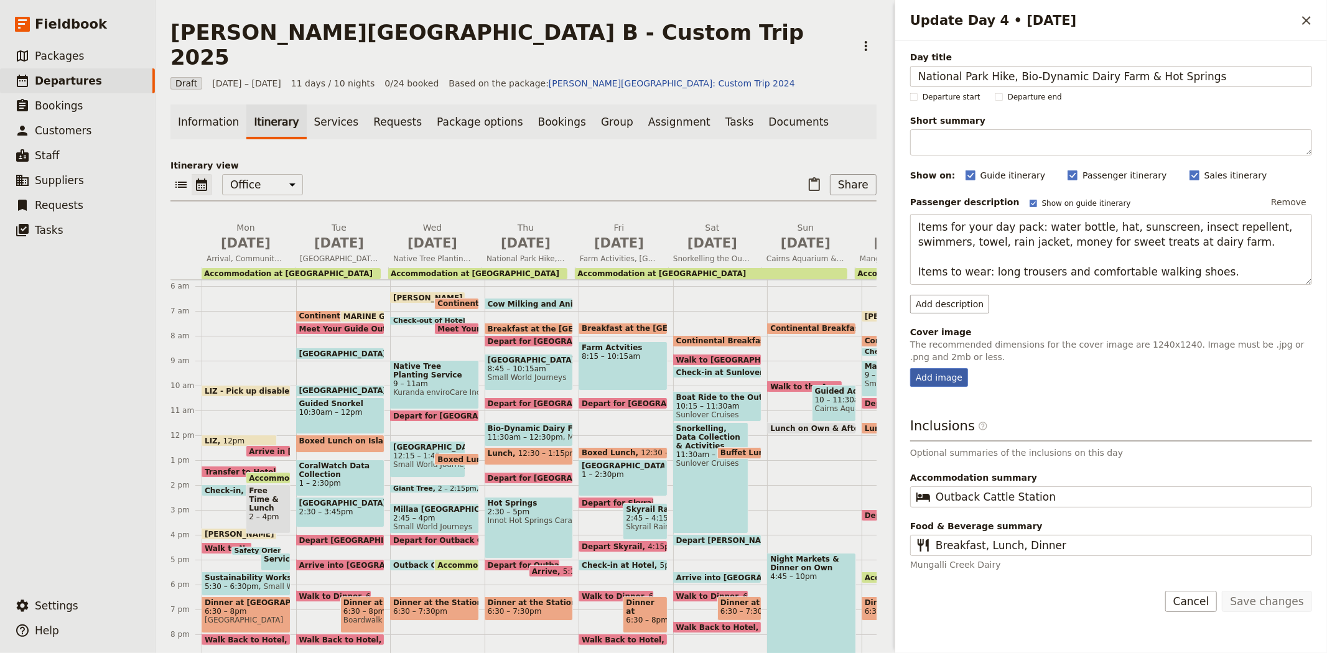
click at [946, 372] on div "Add image" at bounding box center [939, 377] width 58 height 19
click at [910, 368] on input "Add image" at bounding box center [910, 368] width 1 height 1
type input "C:\fakepath\Hot pools.JPG"
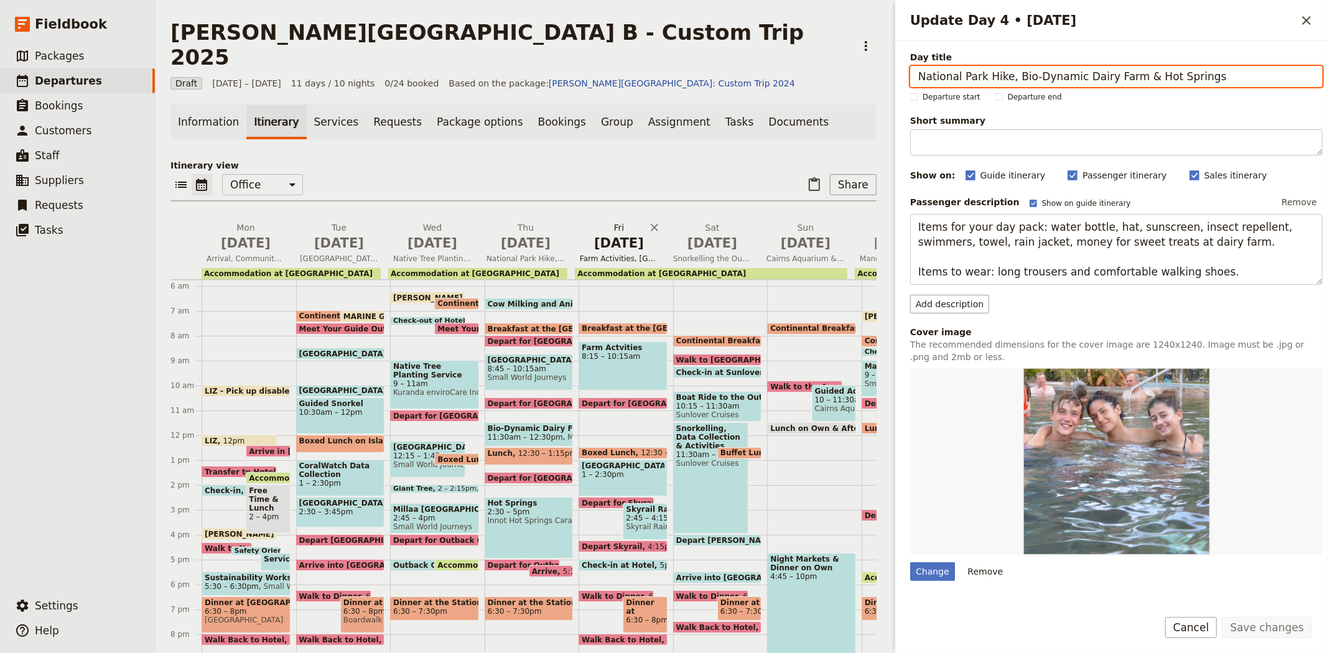
click at [620, 234] on span "[DATE]" at bounding box center [619, 243] width 78 height 19
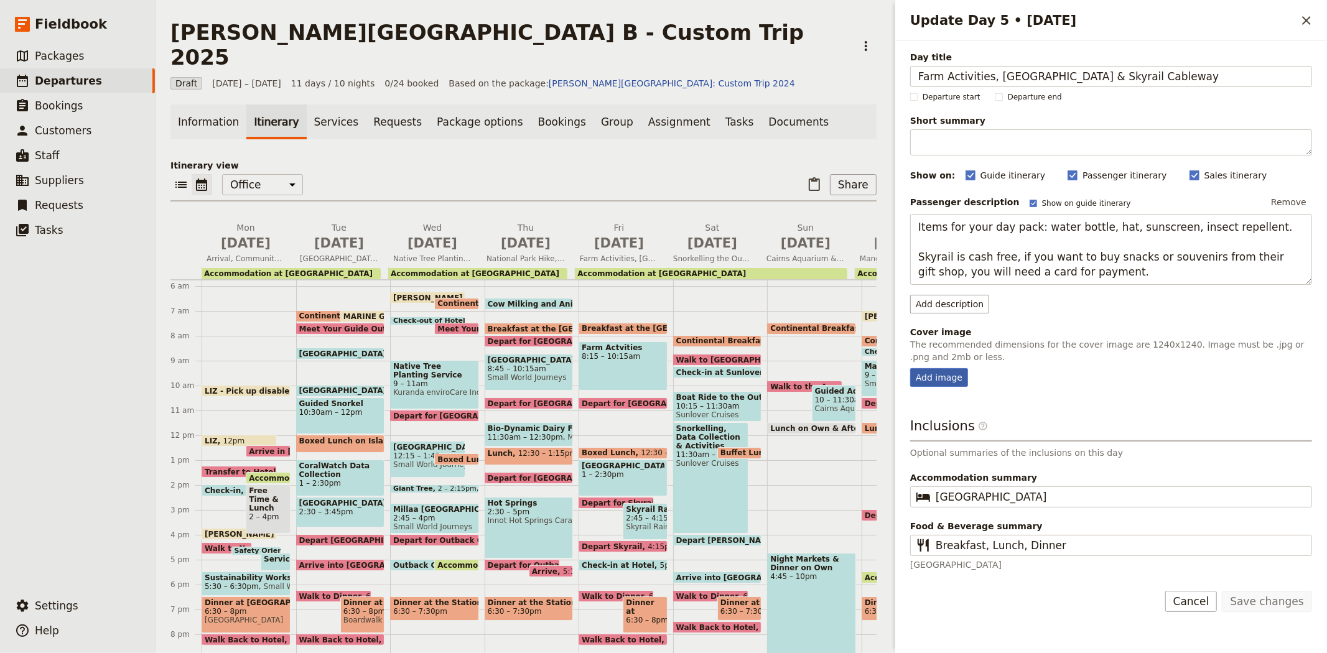
click at [931, 380] on div "Add image" at bounding box center [939, 377] width 58 height 19
click at [910, 368] on input "Add image" at bounding box center [910, 368] width 1 height 1
type input "C:\fakepath\skyrail1b.jpg"
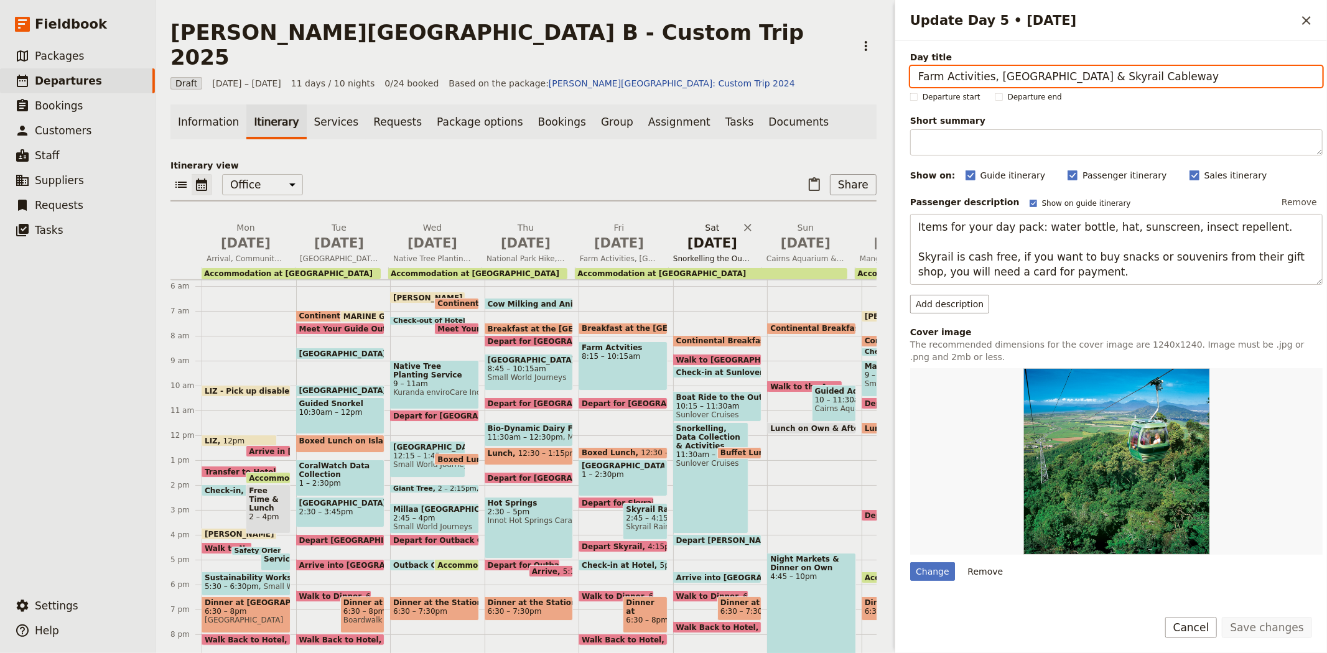
click at [696, 234] on span "[DATE]" at bounding box center [712, 243] width 78 height 19
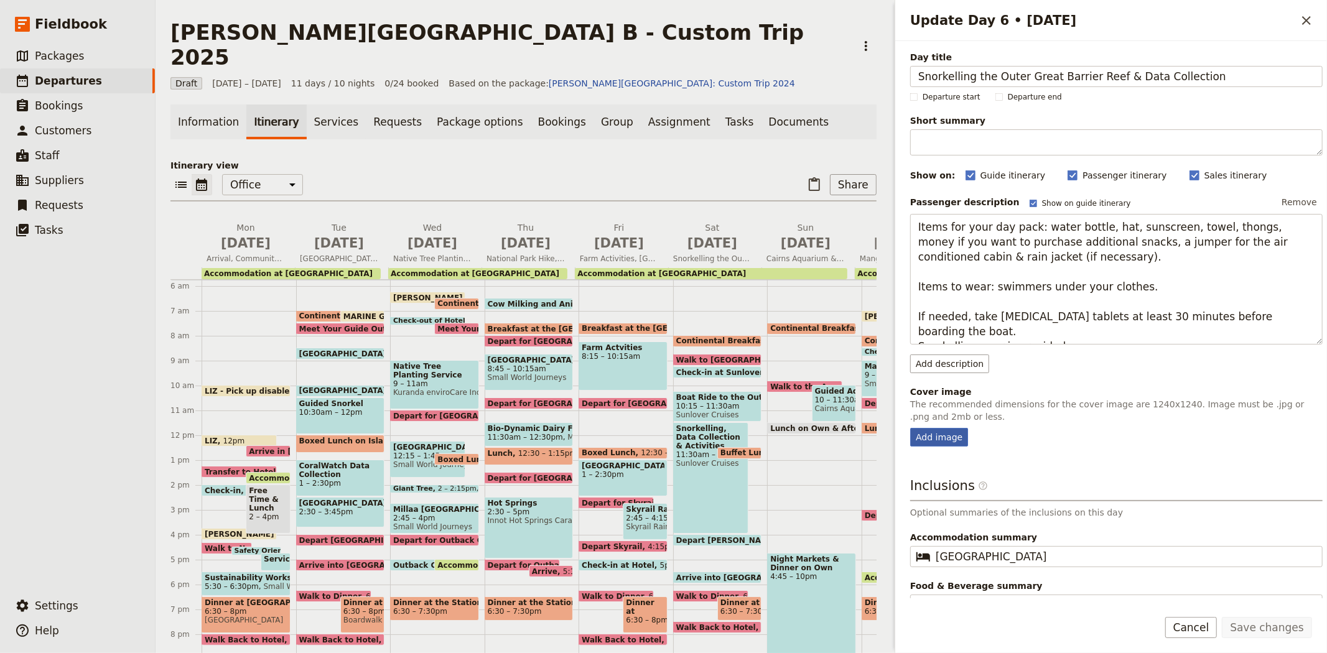
click at [948, 434] on div "Add image" at bounding box center [939, 437] width 58 height 19
click at [910, 428] on input "Add image" at bounding box center [910, 428] width 1 height 1
type input "C:\fakepath\Students diving (10).jpg"
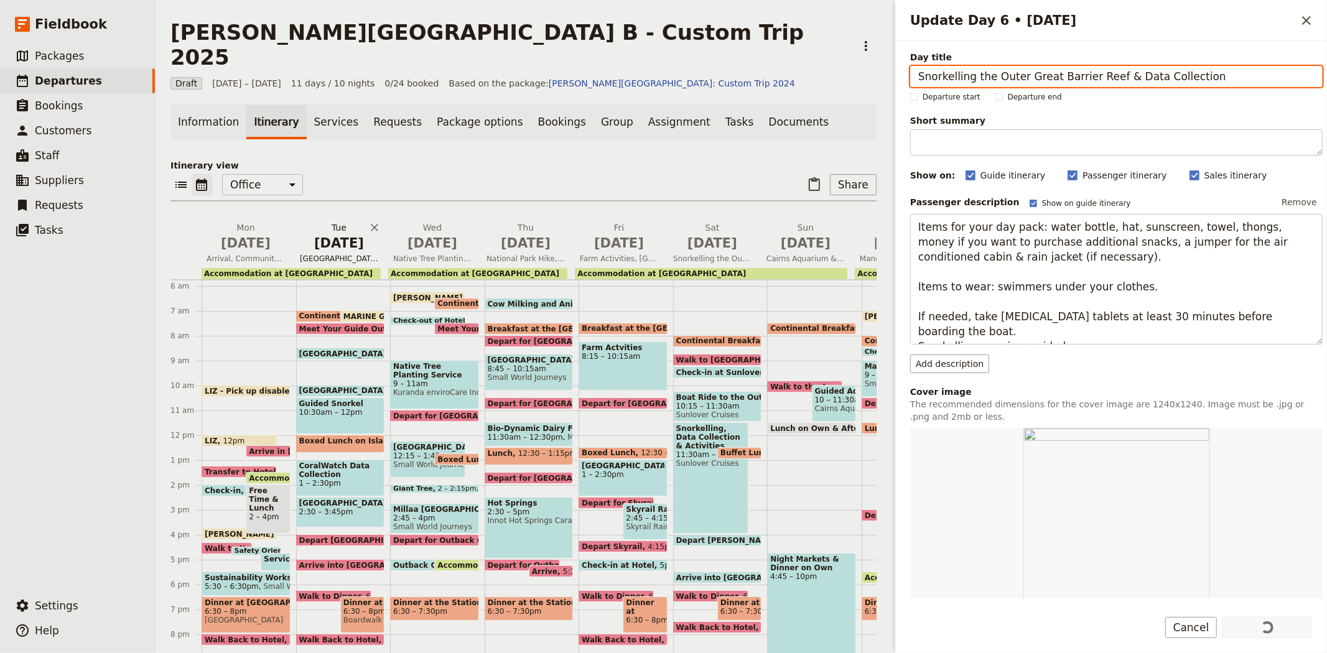
click at [327, 234] on span "[DATE]" at bounding box center [339, 243] width 78 height 19
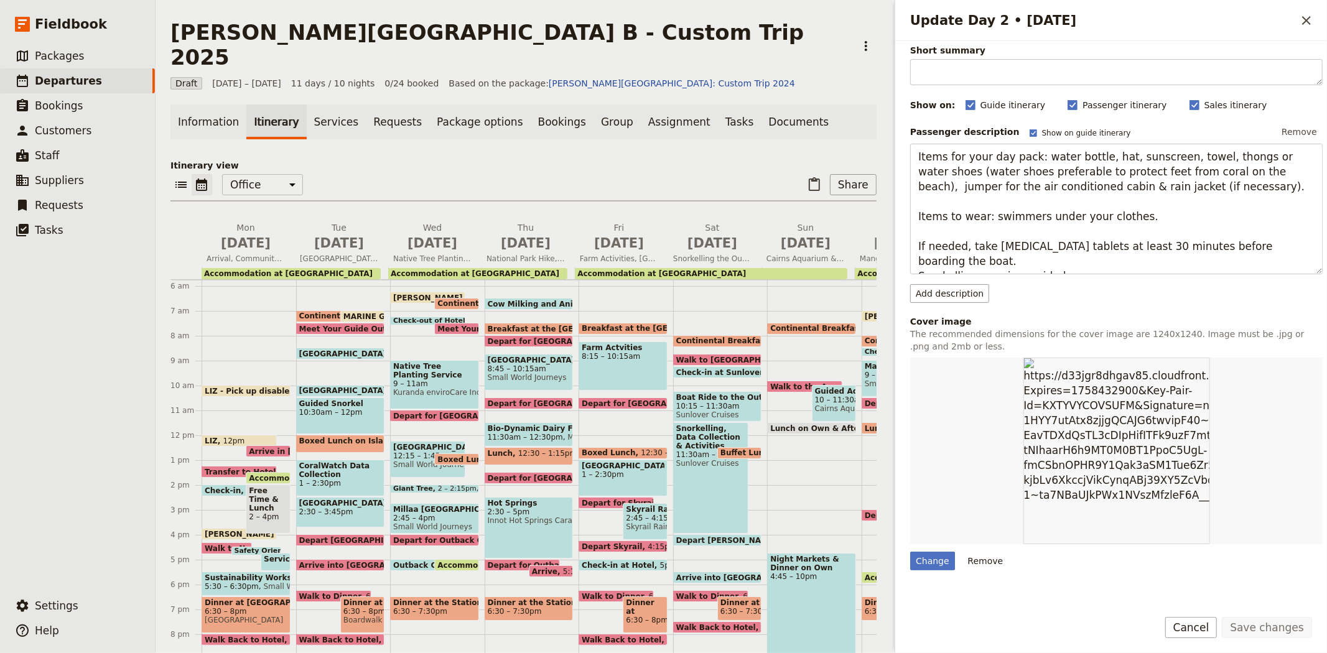
scroll to position [243, 0]
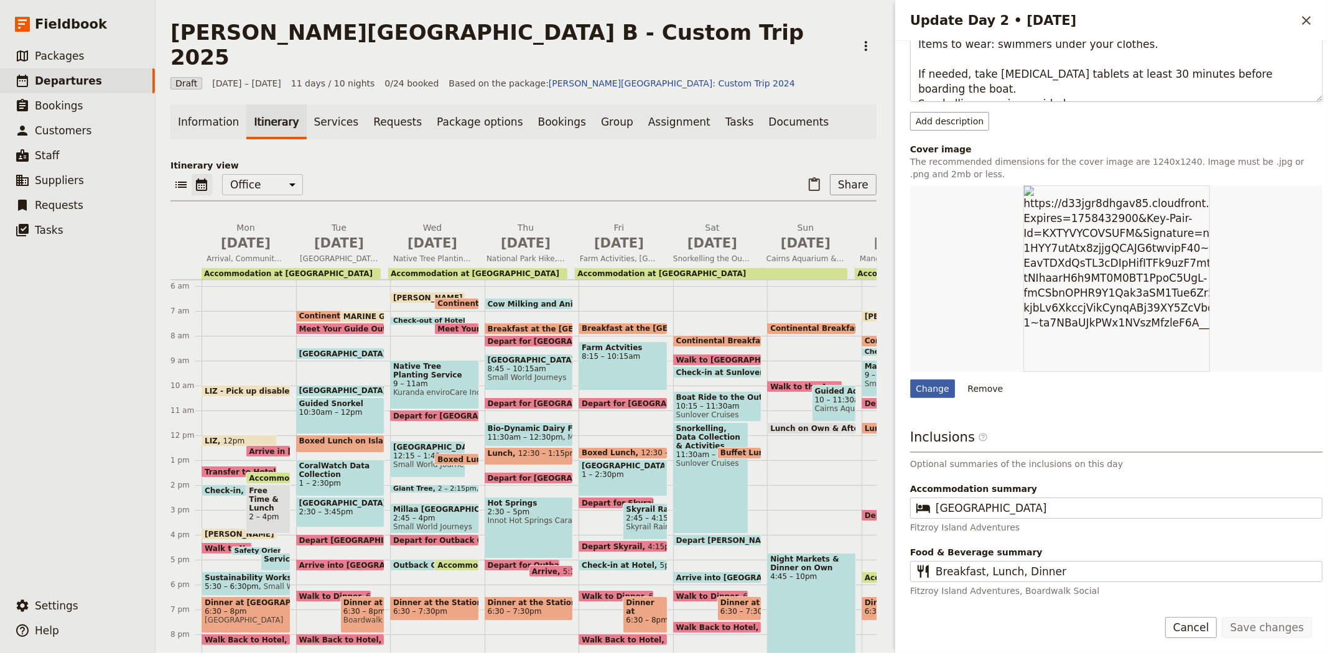
click at [941, 393] on div "Change" at bounding box center [932, 389] width 45 height 19
click at [910, 380] on input "Change" at bounding box center [910, 379] width 1 height 1
type input "C:\fakepath\CoralWatch Fieldbook.JPG"
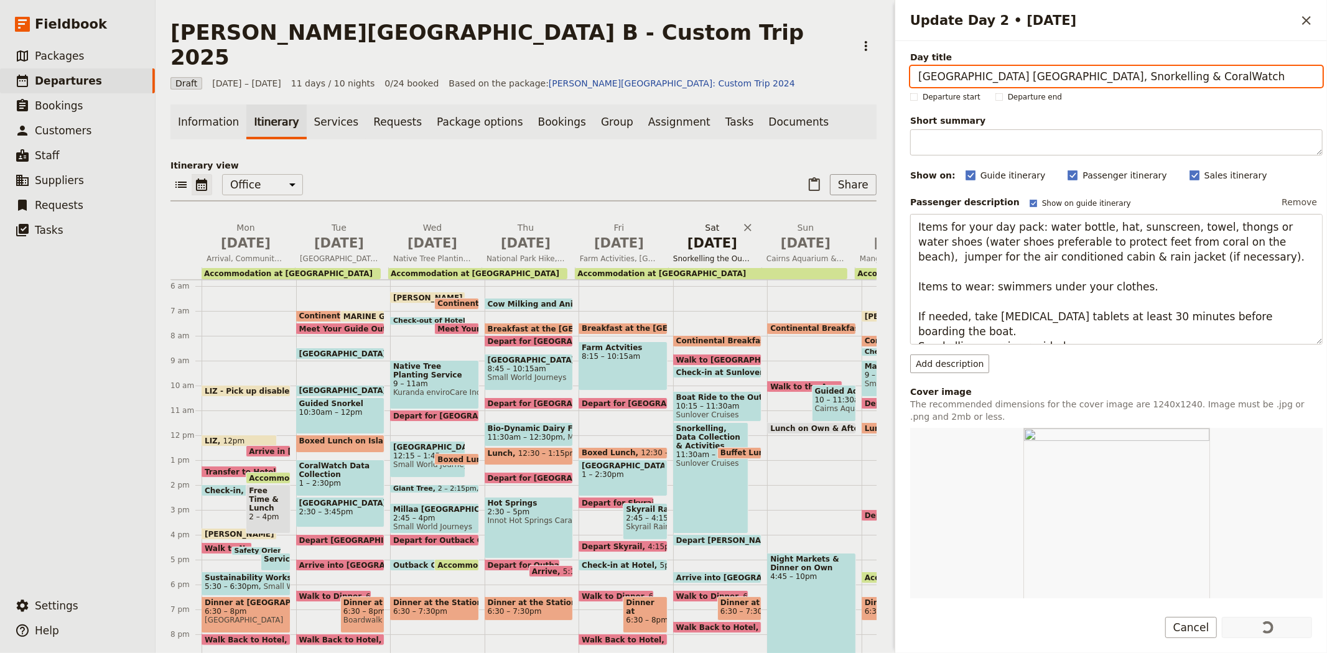
click at [719, 234] on span "[DATE]" at bounding box center [712, 243] width 78 height 19
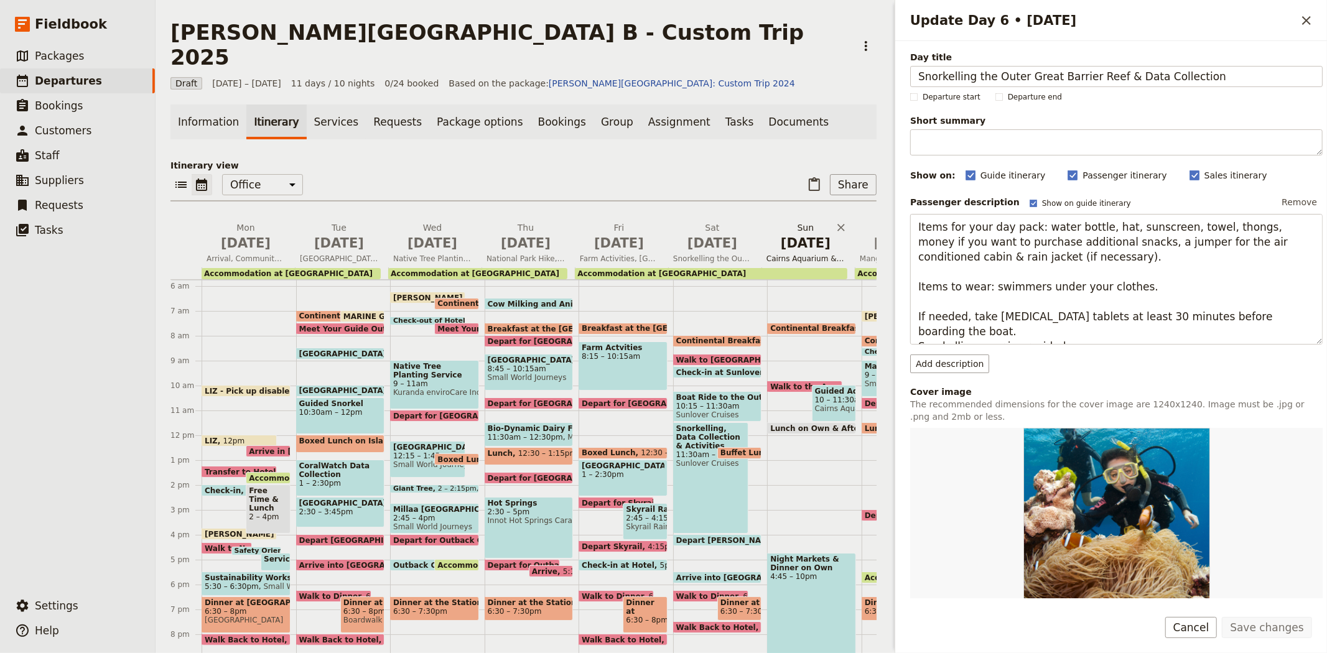
click at [805, 234] on span "[DATE]" at bounding box center [806, 243] width 78 height 19
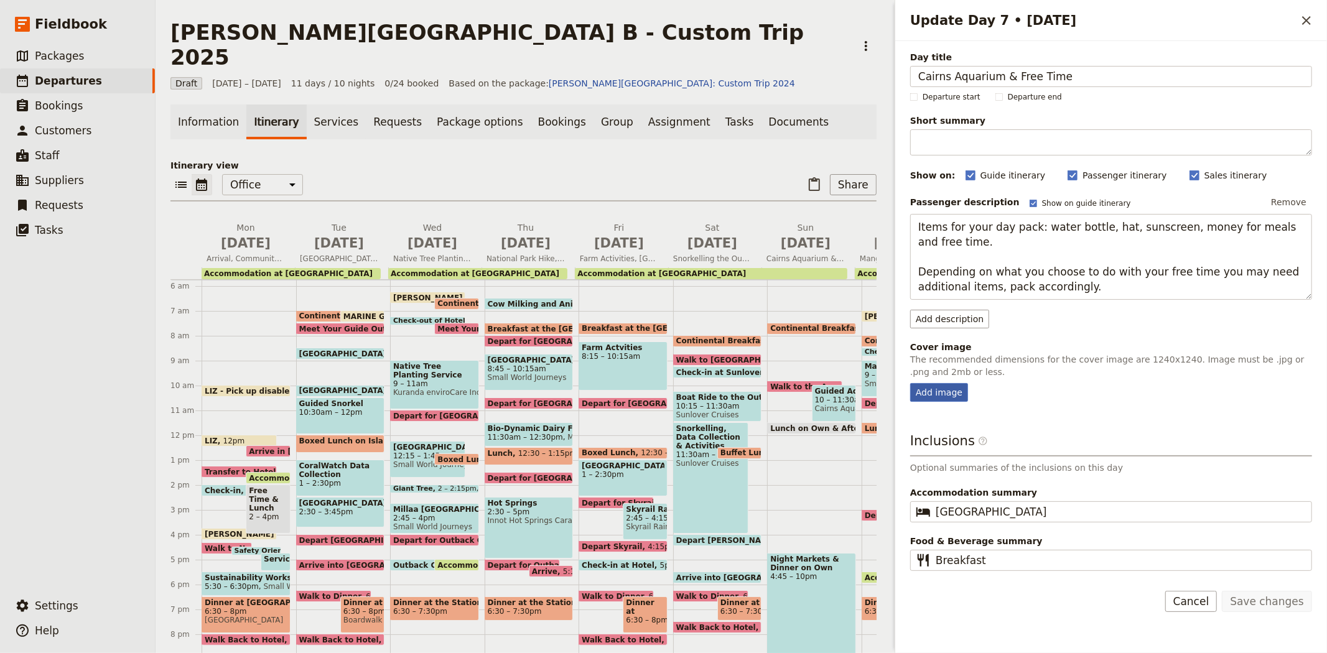
click at [920, 389] on div "Add image" at bounding box center [939, 392] width 58 height 19
click at [910, 383] on input "Add image" at bounding box center [910, 383] width 1 height 1
type input "C:\fakepath\Student group Aquarium.jpg"
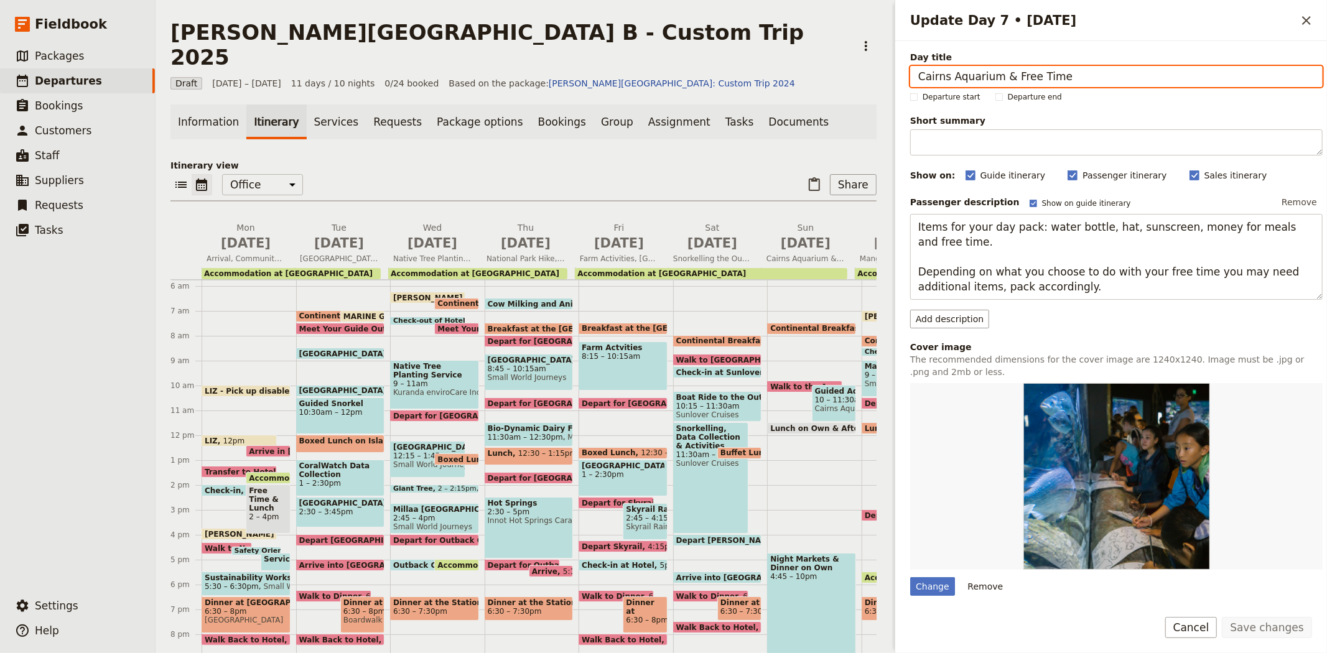
click at [677, 174] on div "​ ​ Office Guide Passenger Sales ​ Share" at bounding box center [524, 187] width 706 height 27
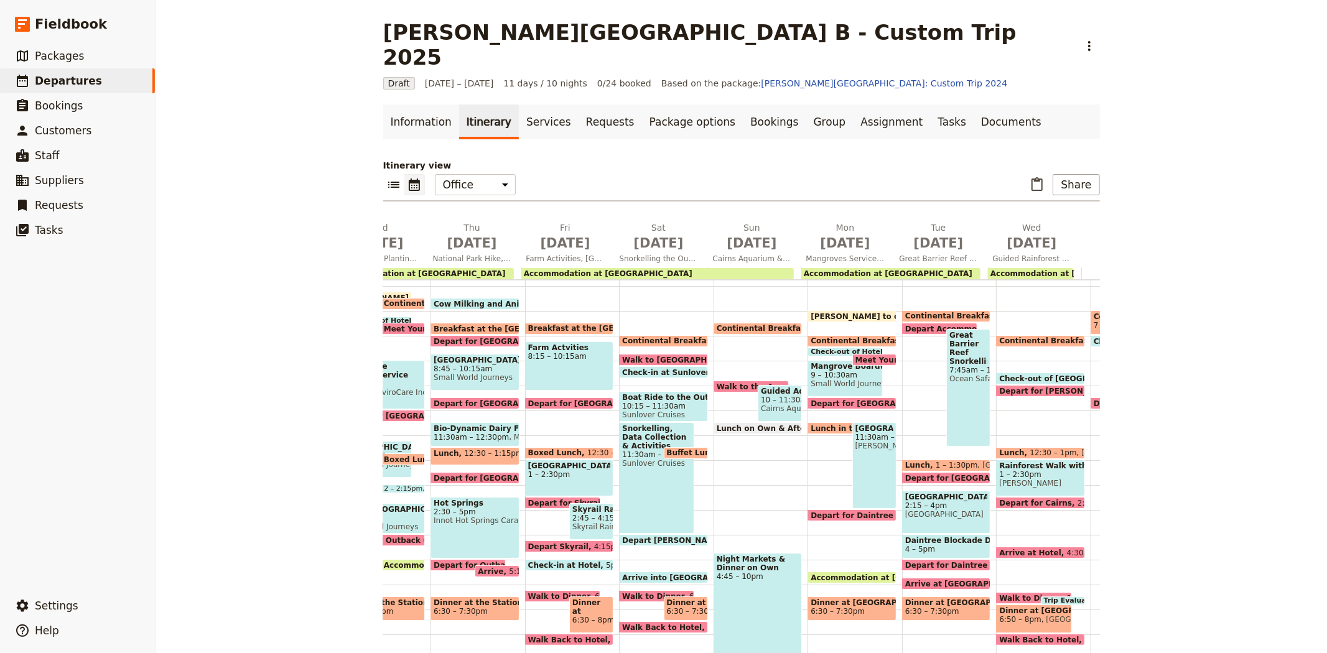
scroll to position [0, 357]
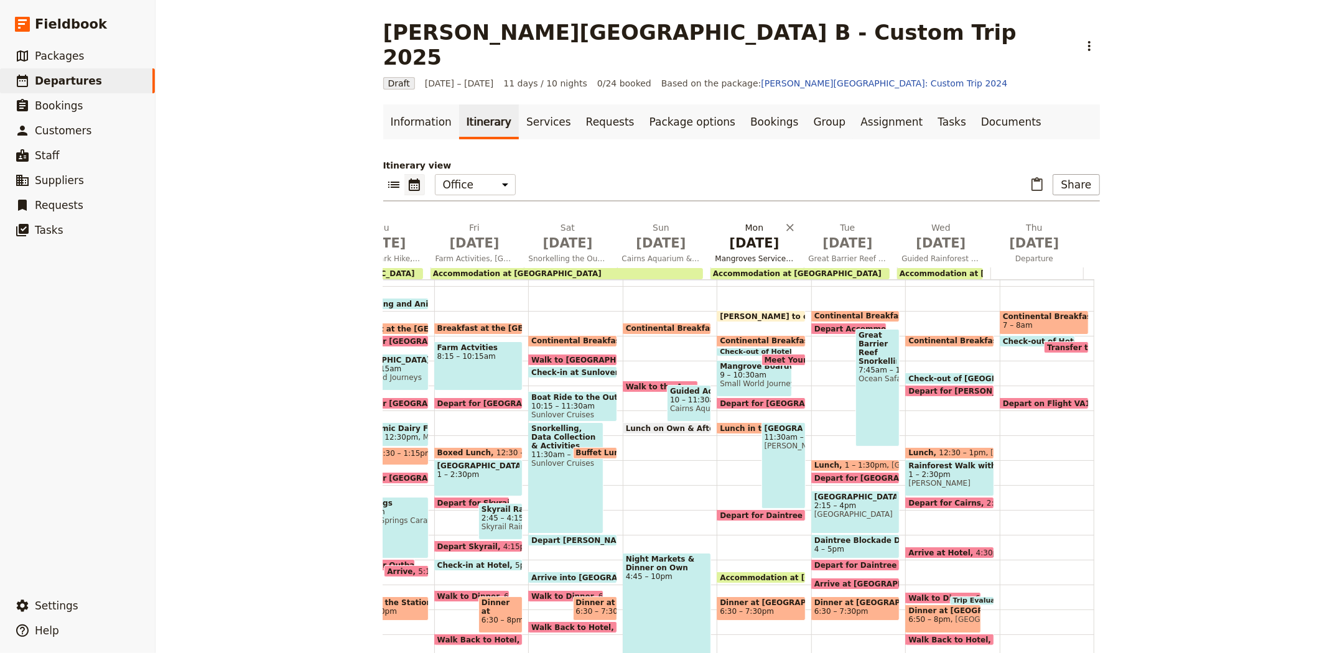
click at [742, 234] on span "[DATE]" at bounding box center [755, 243] width 78 height 19
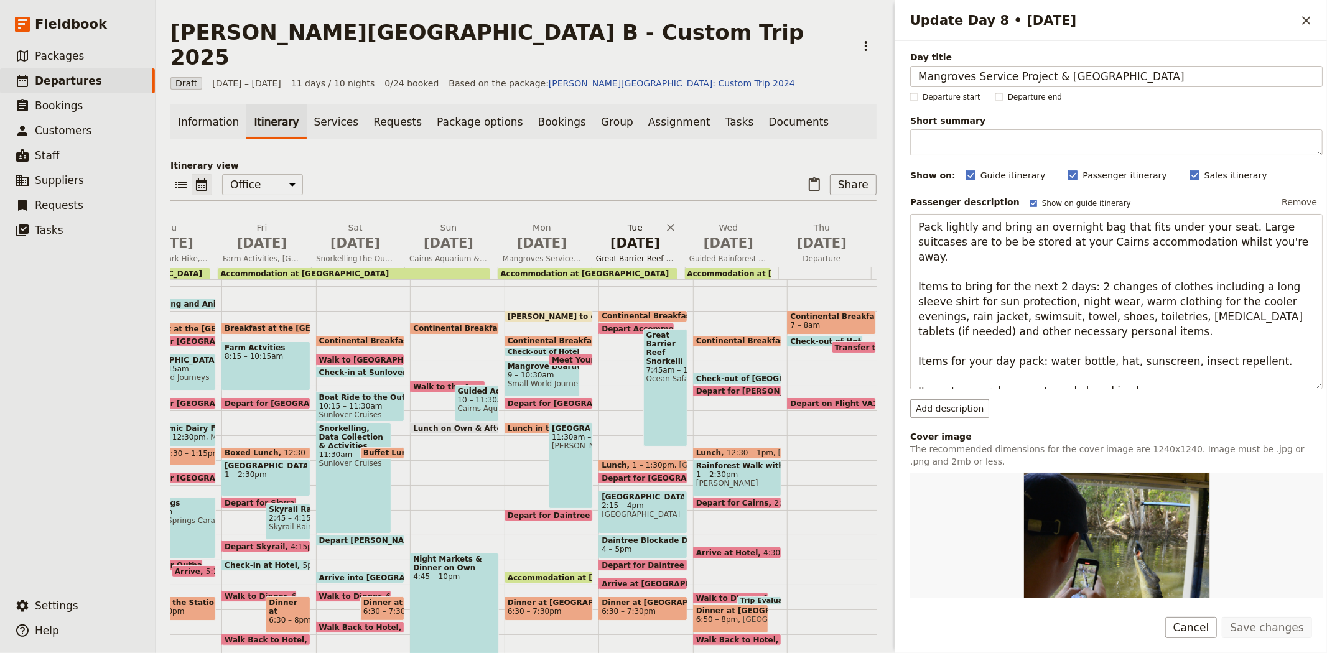
click at [622, 234] on span "[DATE]" at bounding box center [635, 243] width 78 height 19
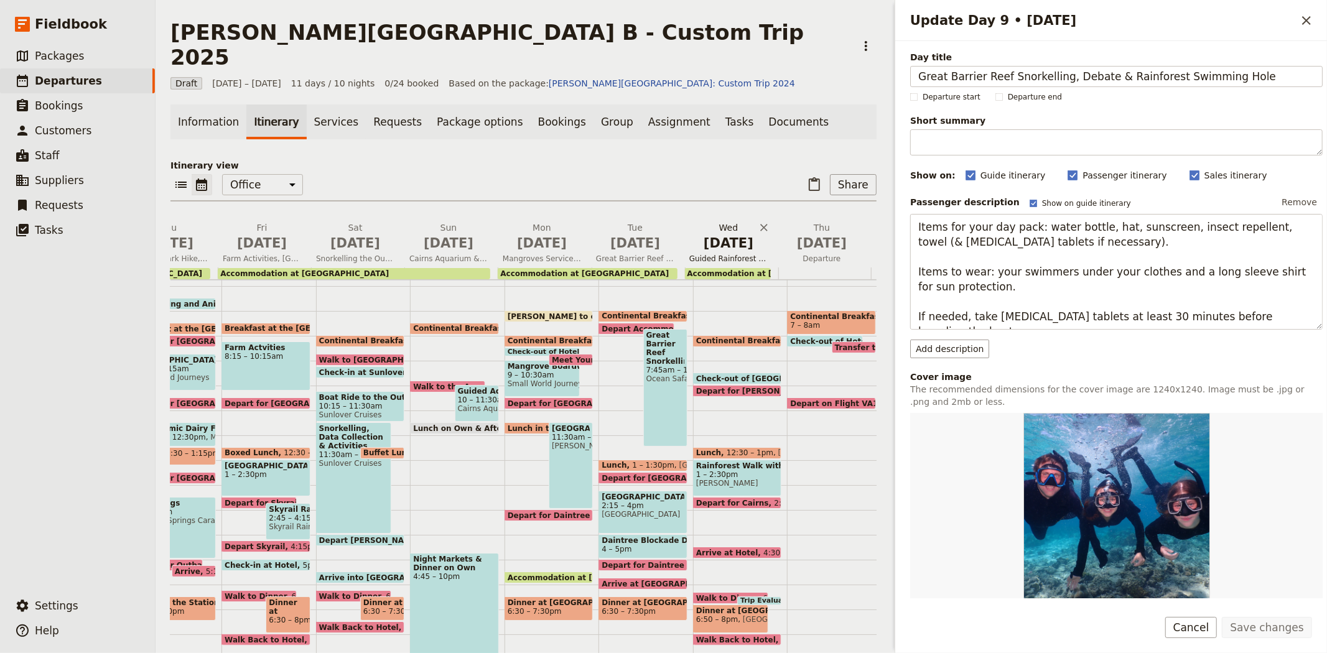
click at [724, 234] on span "[DATE]" at bounding box center [728, 243] width 78 height 19
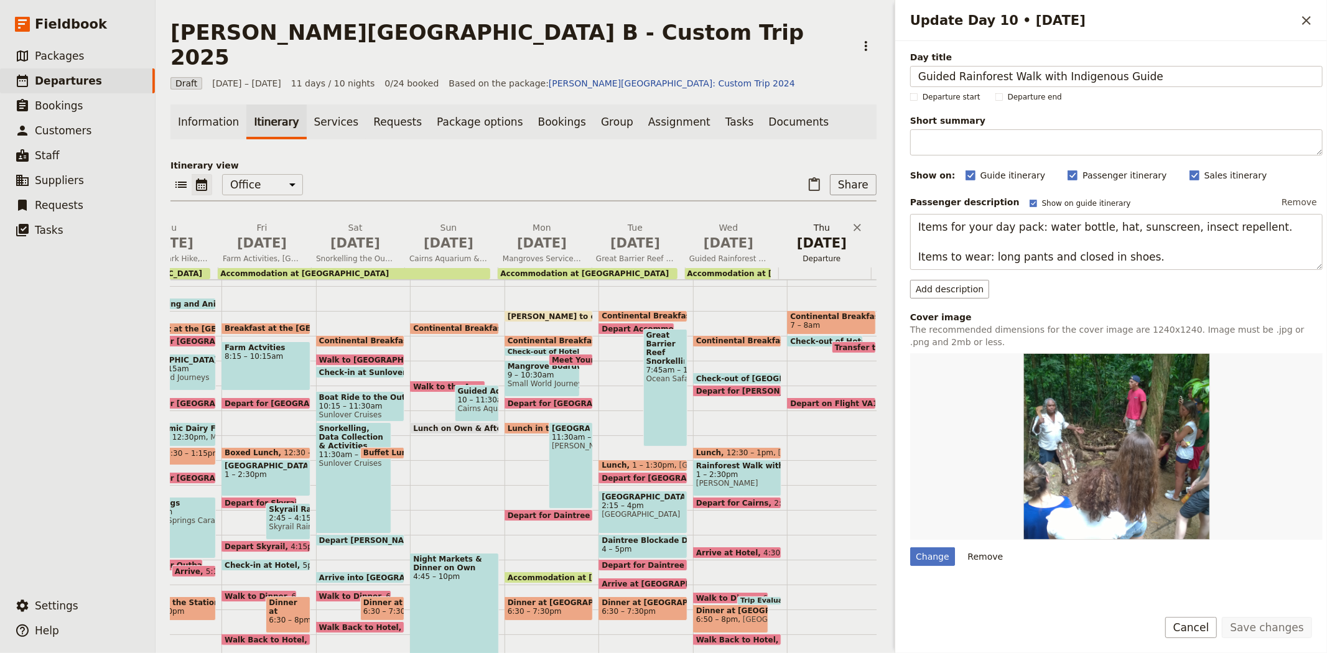
click at [826, 254] on span "Departure" at bounding box center [822, 259] width 88 height 10
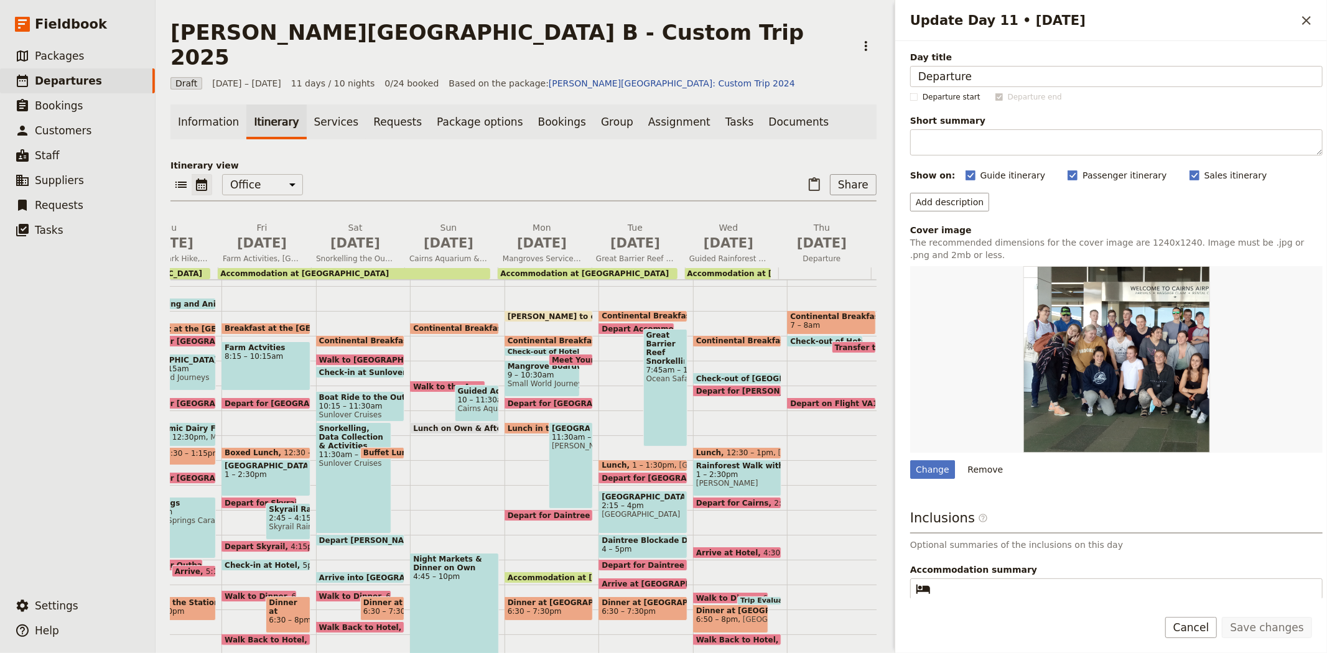
scroll to position [51, 0]
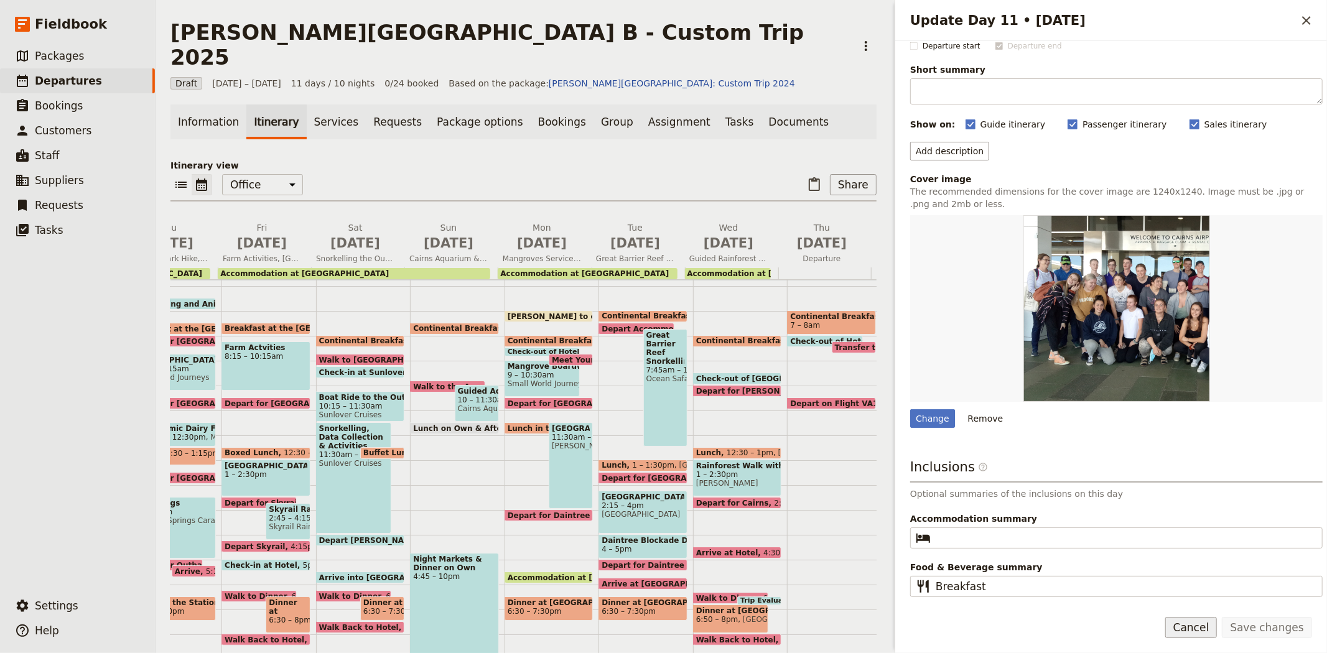
click at [1197, 629] on button "Cancel" at bounding box center [1192, 627] width 52 height 21
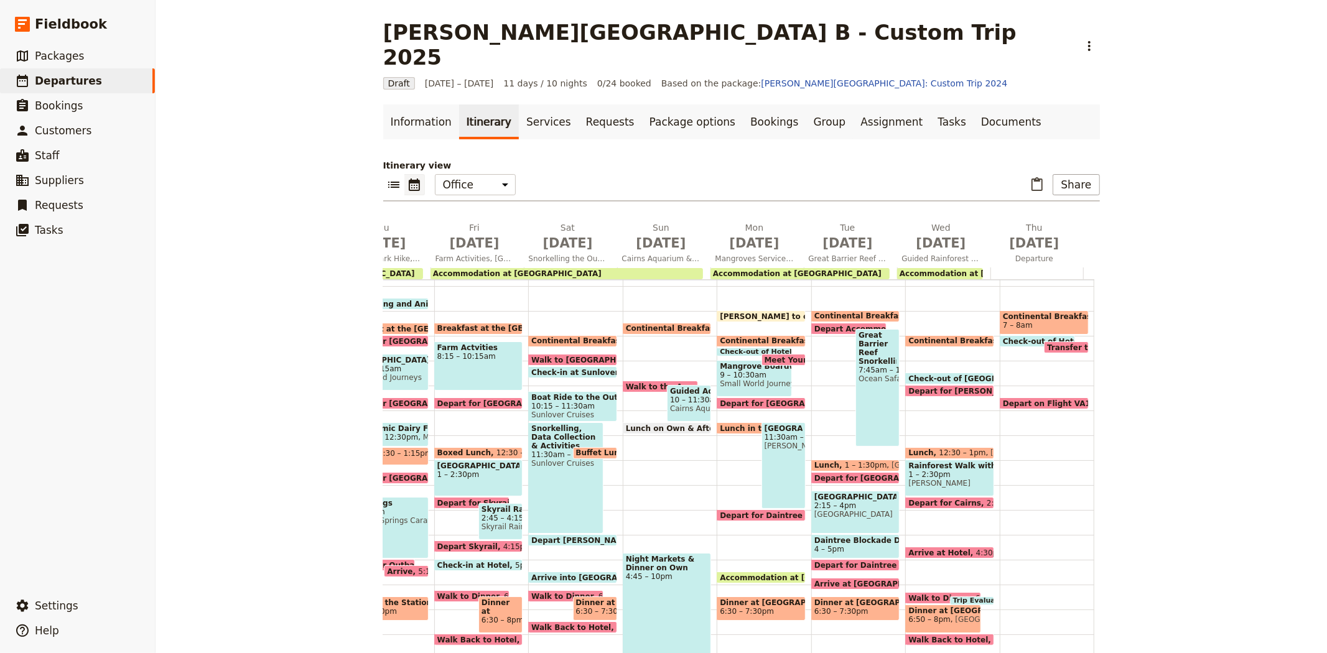
click at [341, 189] on div "Albert Park College B - Custom Trip 2025 ​ Draft 8 – 18 Sep 2025 11 days / 10 n…" at bounding box center [742, 326] width 1172 height 653
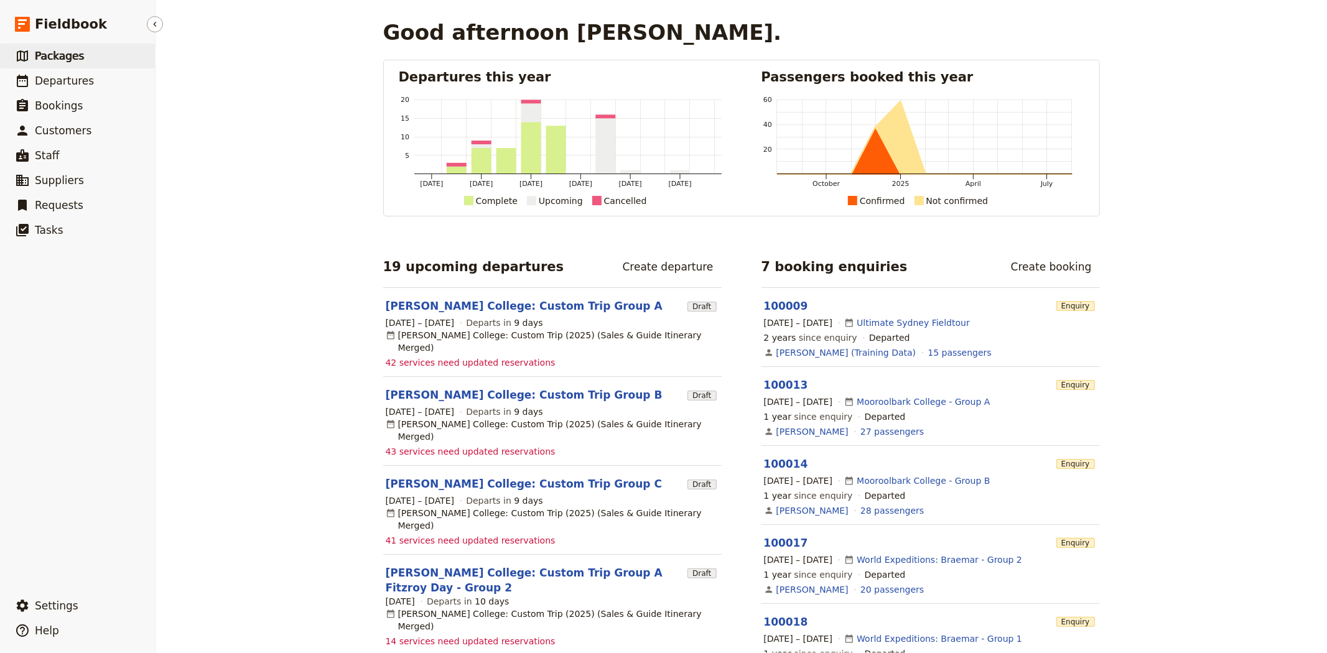
click at [70, 55] on span "Packages" at bounding box center [59, 56] width 49 height 12
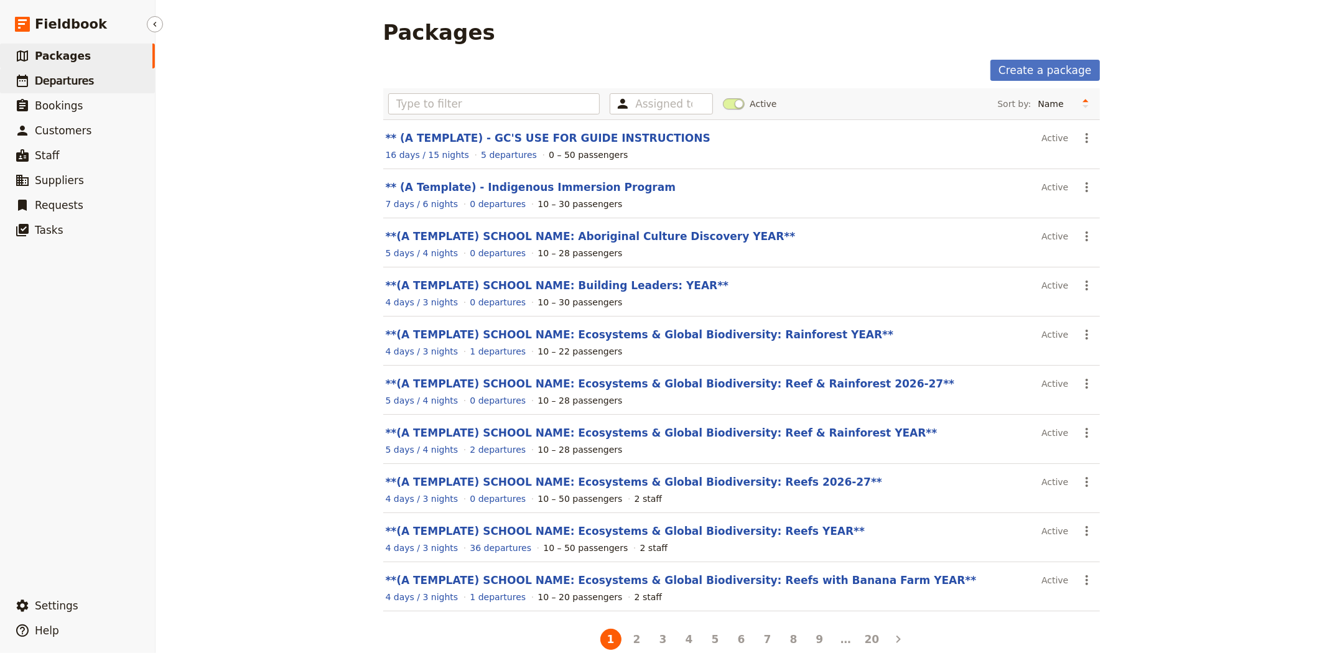
click at [65, 72] on link "​ Departures" at bounding box center [77, 80] width 155 height 25
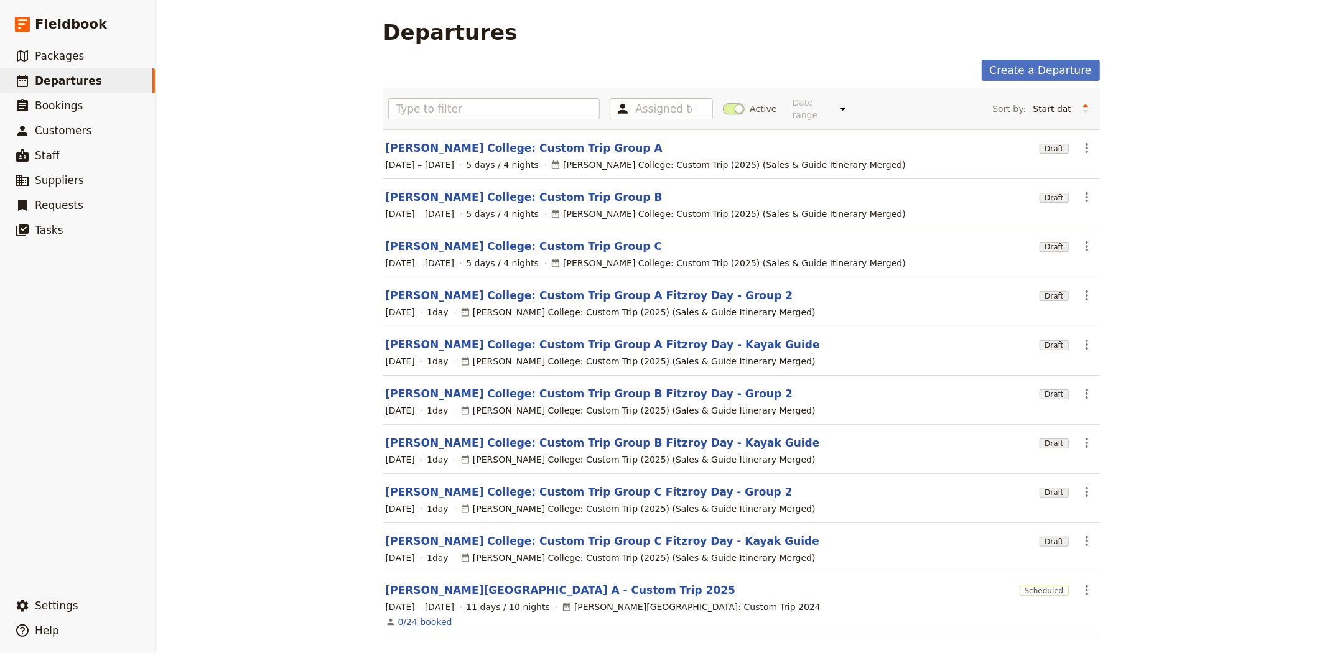
click at [516, 572] on section "Albert Park College A - Custom Trip 2025 Scheduled ​ 8 – 18 Sep 2025 11 days / …" at bounding box center [741, 604] width 717 height 64
click at [518, 583] on link "[PERSON_NAME][GEOGRAPHIC_DATA] A - Custom Trip 2025" at bounding box center [561, 590] width 350 height 15
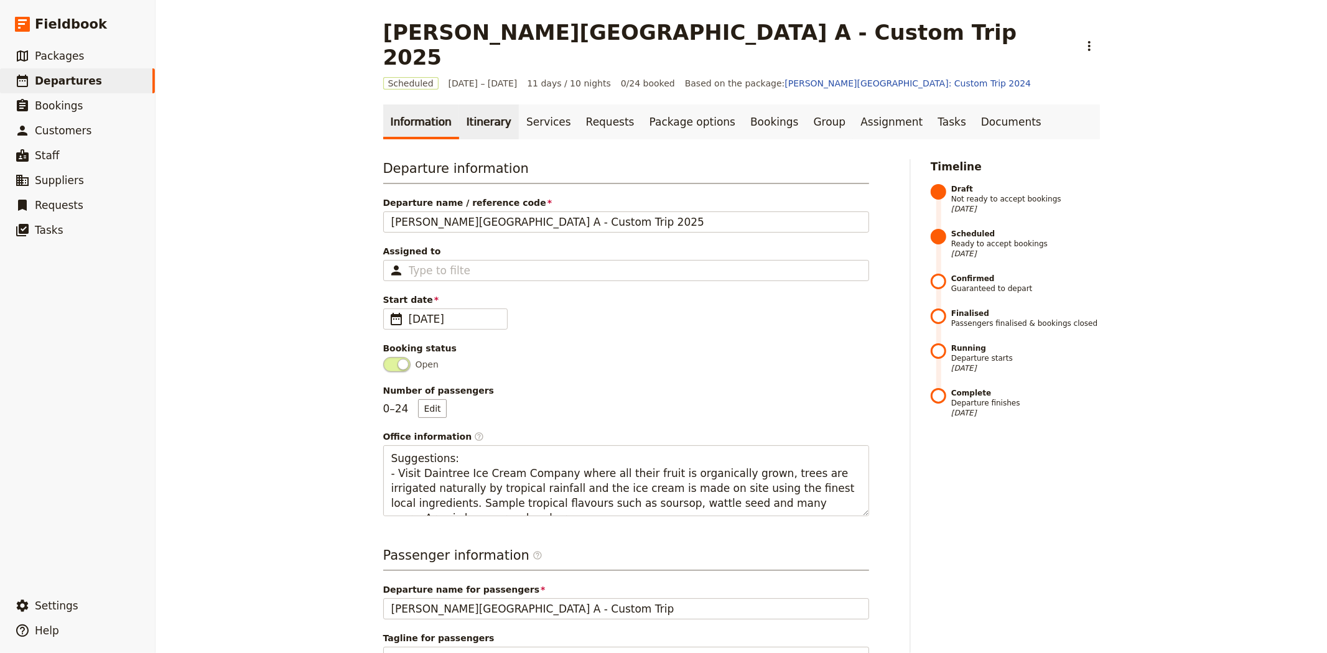
click at [470, 105] on link "Itinerary" at bounding box center [489, 122] width 60 height 35
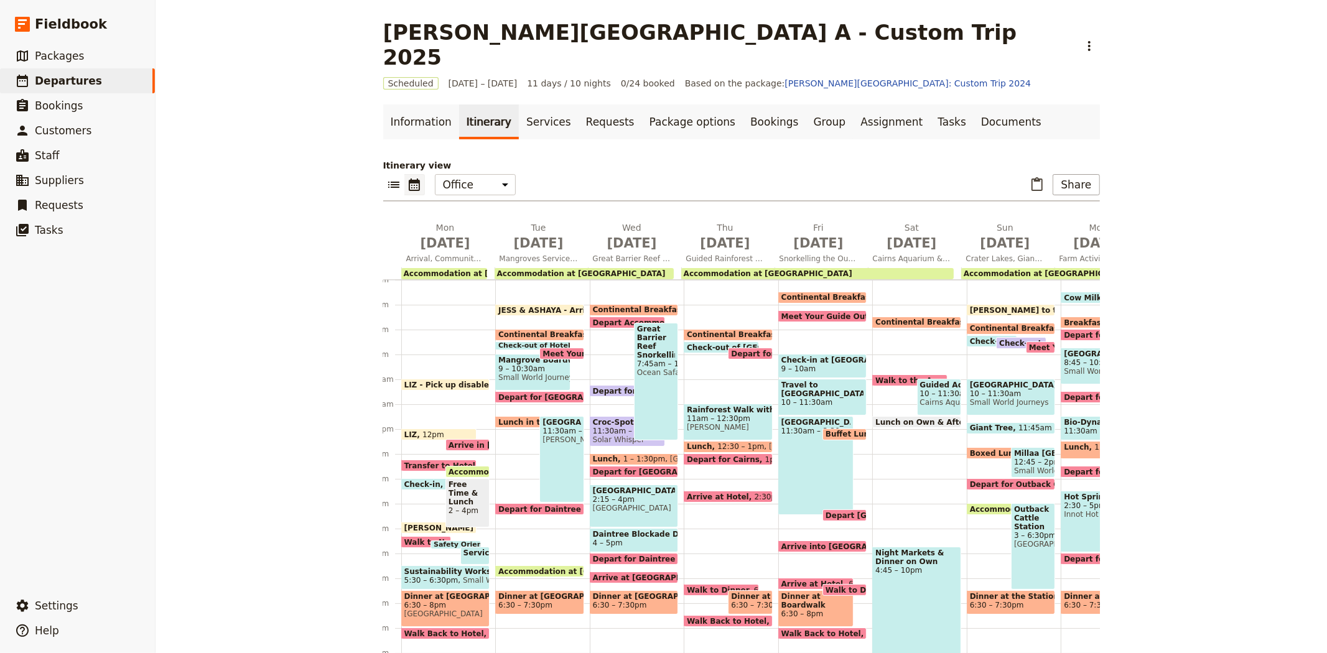
scroll to position [0, 7]
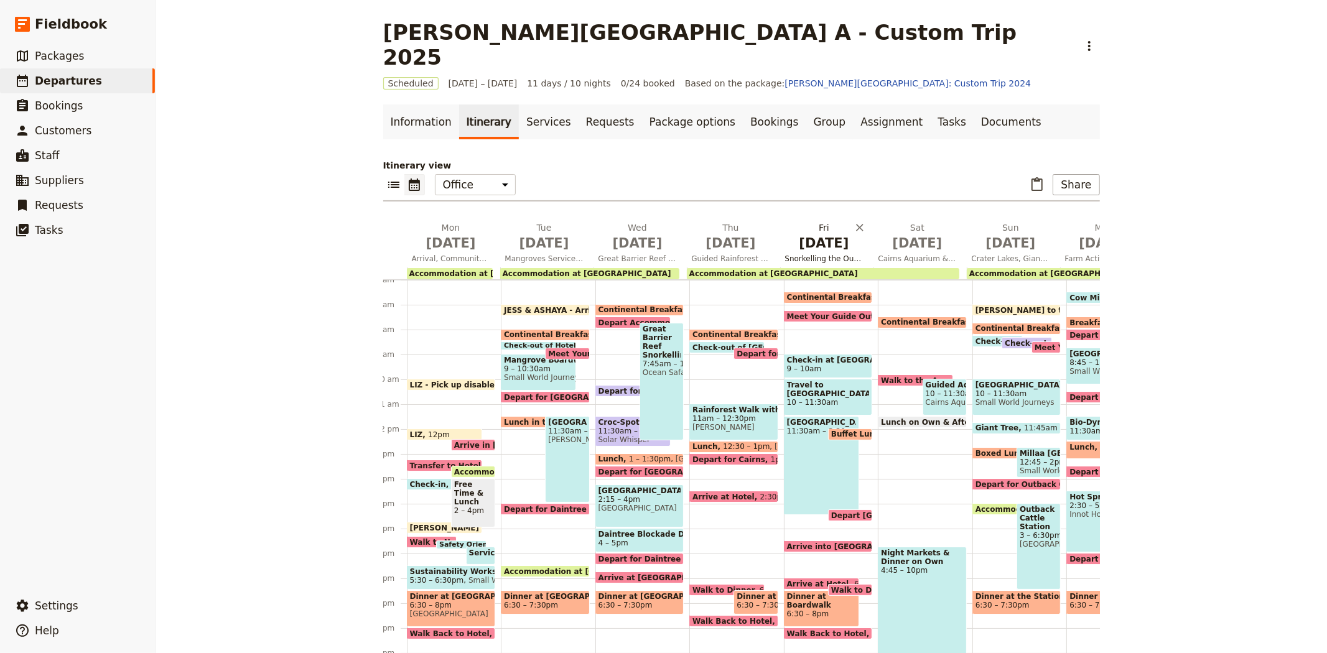
click at [807, 234] on span "[DATE]" at bounding box center [824, 243] width 78 height 19
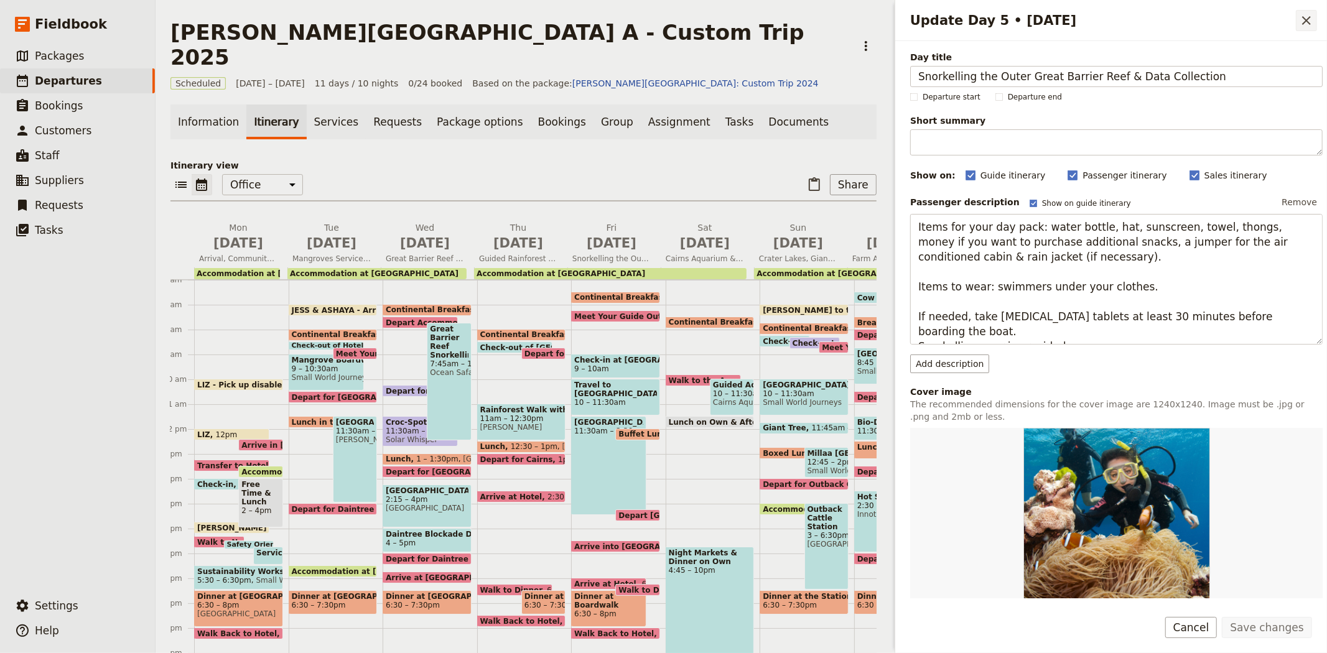
click at [1299, 26] on icon "Close drawer" at bounding box center [1306, 20] width 15 height 15
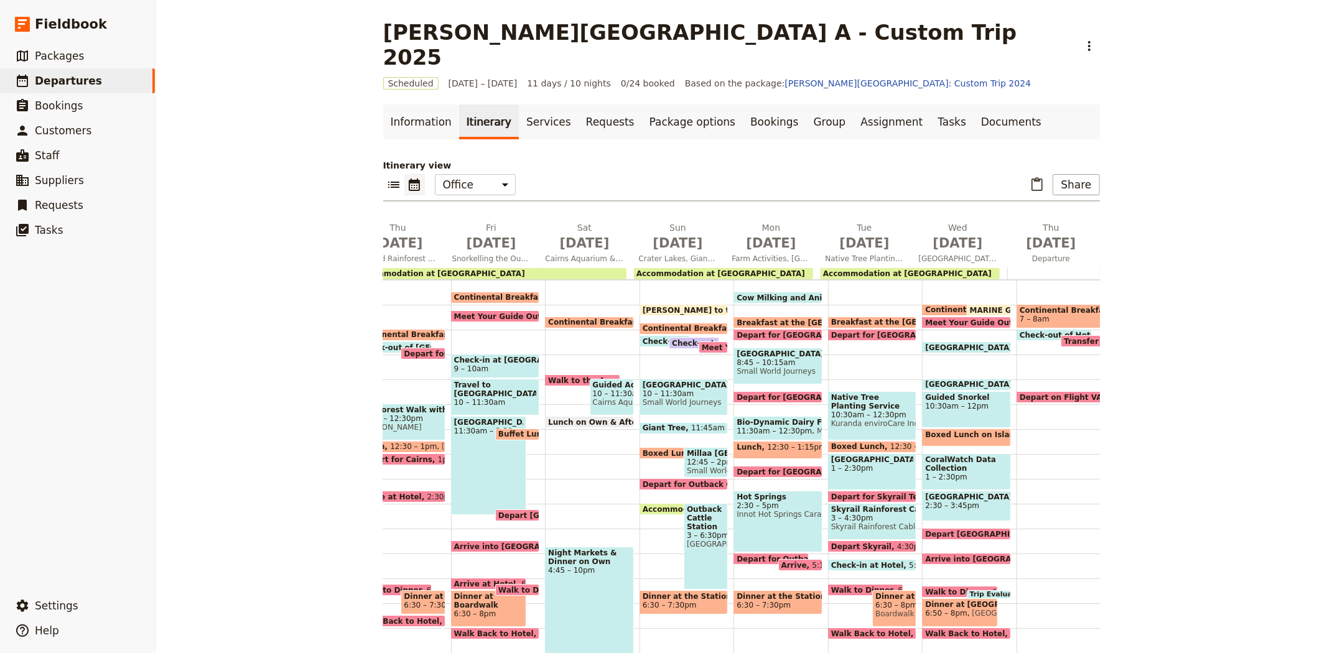
scroll to position [0, 357]
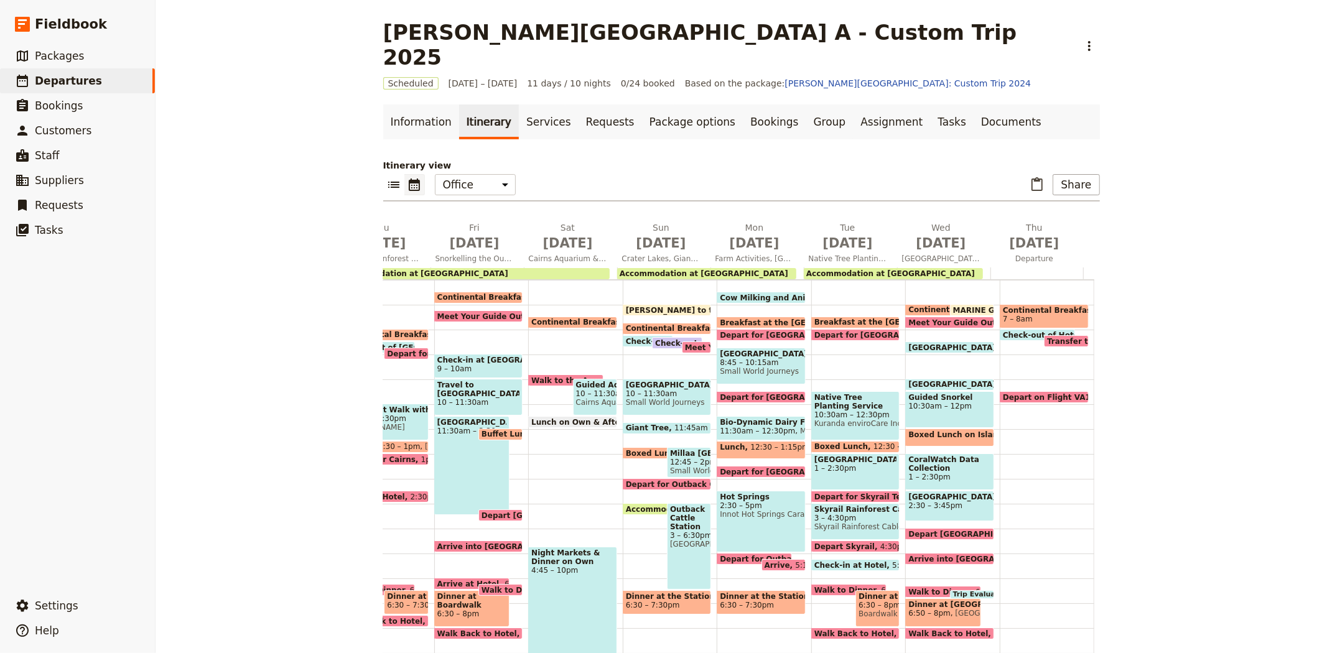
click at [926, 194] on div "Itinerary view ​ ​ Office Guide Passenger Sales ​ Share Mon Sep 8 Arrival, Comm…" at bounding box center [741, 408] width 717 height 499
click at [930, 234] on span "[DATE]" at bounding box center [941, 243] width 78 height 19
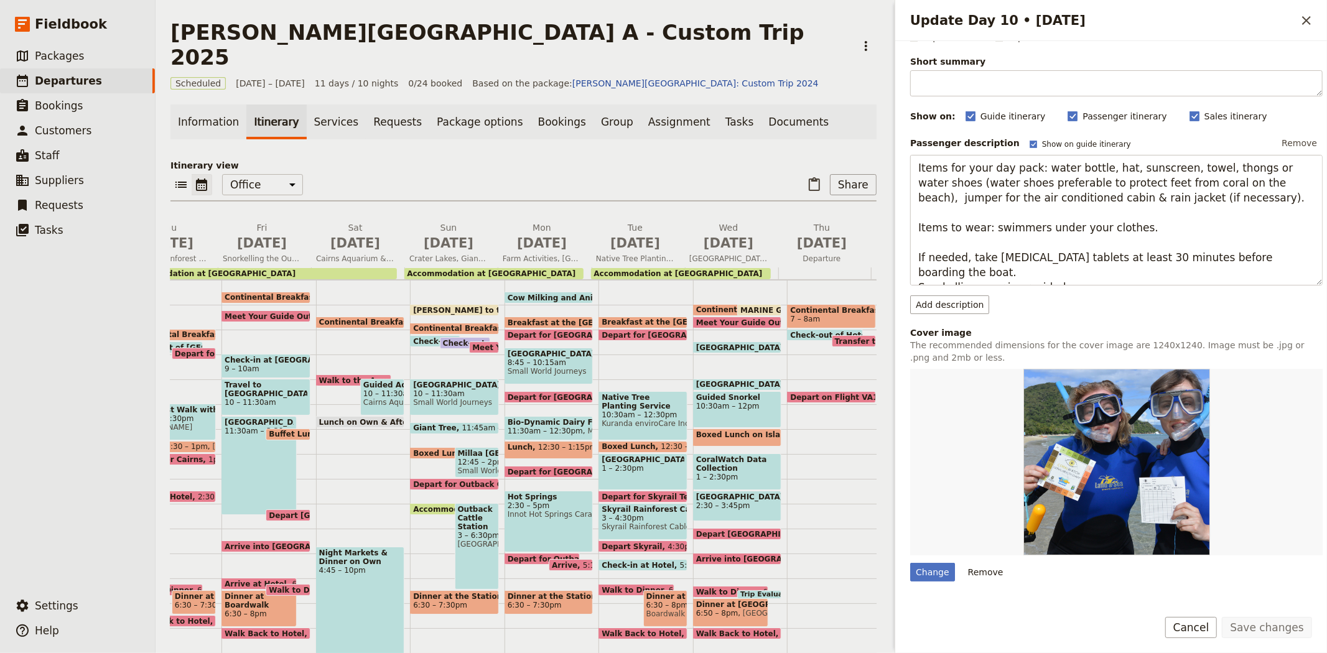
scroll to position [207, 0]
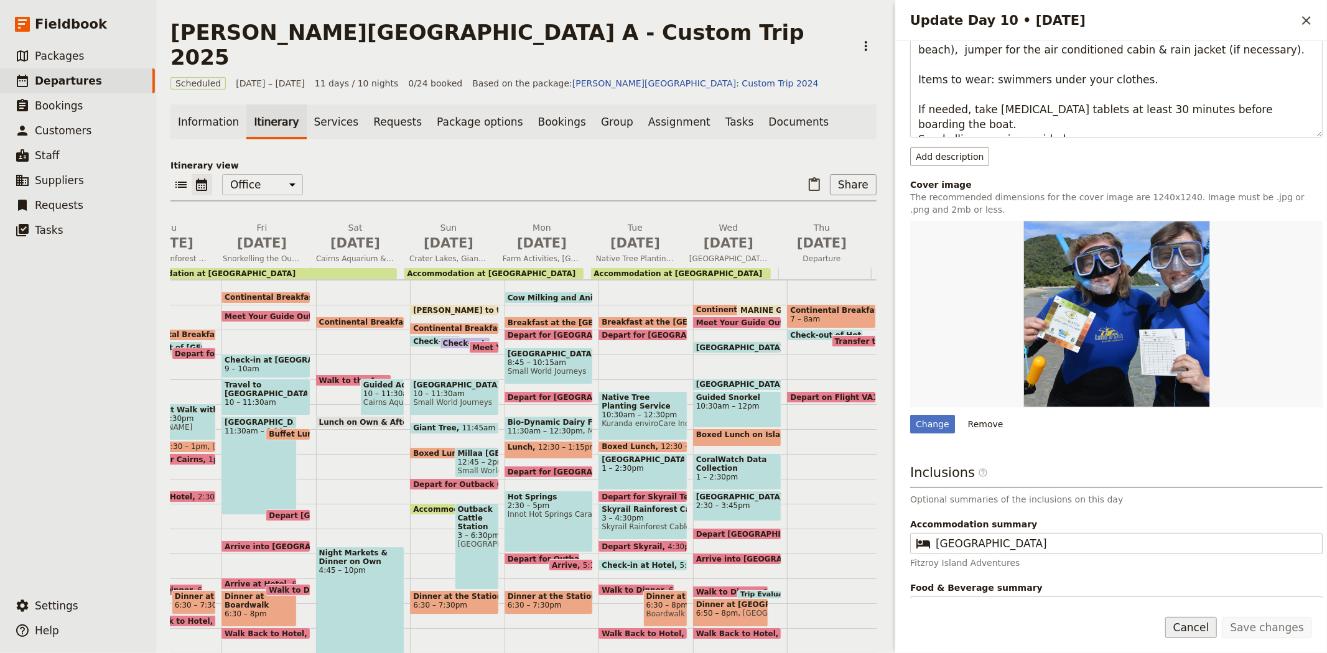
click at [1204, 624] on button "Cancel" at bounding box center [1192, 627] width 52 height 21
